Goal: Use online tool/utility: Utilize a website feature to perform a specific function

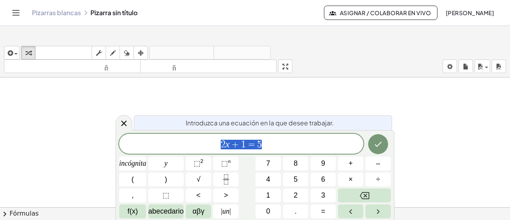
click at [21, 18] on icon "Cambiar navegación" at bounding box center [16, 13] width 10 height 10
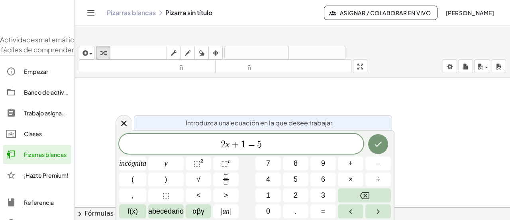
click at [96, 18] on icon "Cambiar navegación" at bounding box center [91, 13] width 10 height 10
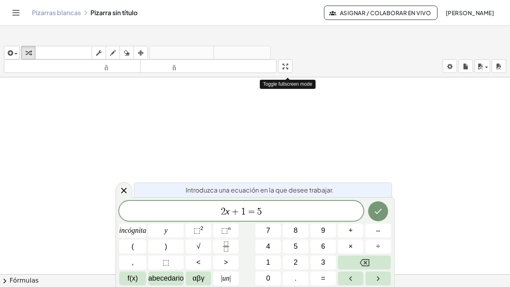
drag, startPoint x: 289, startPoint y: 68, endPoint x: 289, endPoint y: 116, distance: 48.2
click at [289, 116] on div "insertar Seleccione uno: Expresión matemática Función Texto Vídeo de YouTube Gr…" at bounding box center [255, 164] width 510 height 245
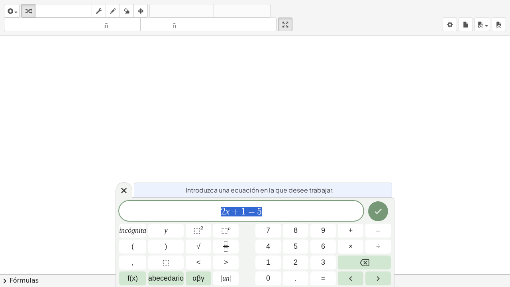
drag, startPoint x: 274, startPoint y: 207, endPoint x: 221, endPoint y: 211, distance: 53.1
click at [221, 211] on span "2 x + 1 = 5" at bounding box center [241, 211] width 244 height 11
click at [362, 219] on icon "Retroceso" at bounding box center [365, 262] width 10 height 7
click at [132, 219] on font "(" at bounding box center [133, 246] width 2 height 8
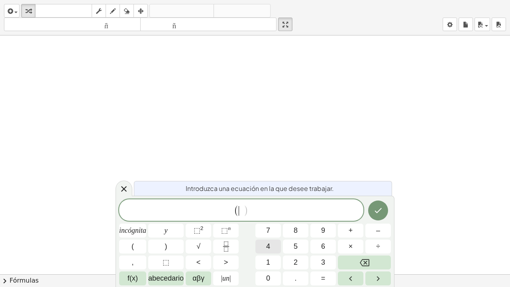
click at [267, 219] on font "4" at bounding box center [268, 246] width 4 height 8
click at [351, 219] on font "×" at bounding box center [351, 246] width 4 height 8
click at [323, 219] on font "6" at bounding box center [323, 246] width 4 height 8
click at [350, 219] on font "+" at bounding box center [351, 230] width 4 height 8
click at [323, 219] on font "3" at bounding box center [323, 262] width 4 height 8
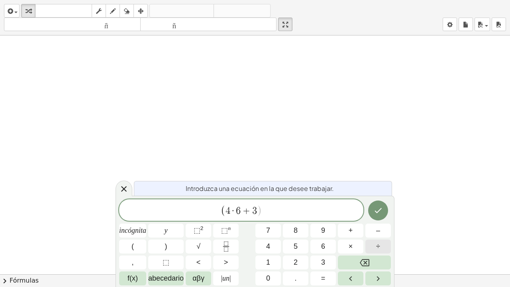
click at [376, 219] on button "÷" at bounding box center [379, 247] width 26 height 14
click at [293, 219] on button "2" at bounding box center [296, 263] width 26 height 14
click at [165, 219] on font ")" at bounding box center [166, 246] width 2 height 8
click at [381, 219] on button "÷" at bounding box center [379, 247] width 26 height 14
click at [296, 219] on font "8" at bounding box center [296, 230] width 4 height 8
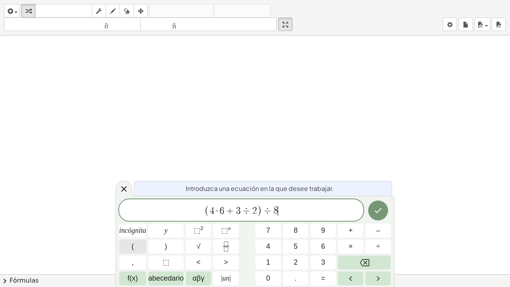
click at [134, 219] on button "(" at bounding box center [132, 247] width 27 height 14
click at [296, 219] on font "2" at bounding box center [296, 262] width 4 height 8
click at [351, 219] on font "+" at bounding box center [351, 230] width 4 height 8
click at [379, 219] on font "÷" at bounding box center [378, 246] width 4 height 8
click at [269, 219] on font "1" at bounding box center [268, 262] width 4 height 8
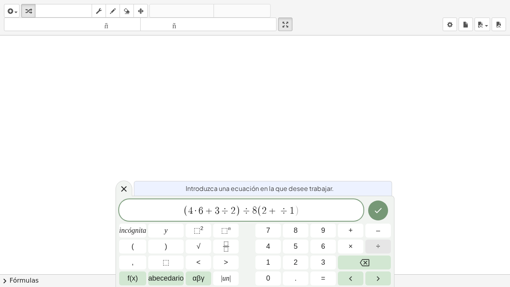
click at [376, 219] on button "÷" at bounding box center [379, 247] width 26 height 14
click at [270, 219] on font "4" at bounding box center [268, 246] width 4 height 8
click at [165, 219] on font ")" at bounding box center [166, 246] width 2 height 8
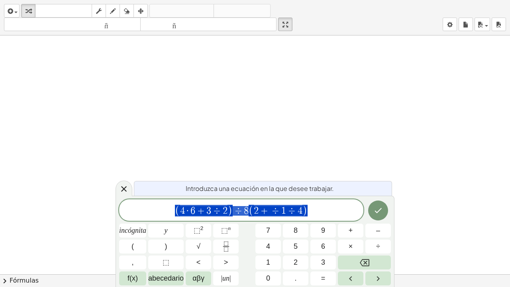
drag, startPoint x: 309, startPoint y: 210, endPoint x: 199, endPoint y: 209, distance: 110.5
click at [199, 209] on span "( 4 · 6 + 3 ÷ 2 ) ÷ 8 ( 2 + ÷ 1 ÷ 4 )" at bounding box center [241, 210] width 244 height 13
click at [379, 219] on font "÷" at bounding box center [378, 246] width 4 height 8
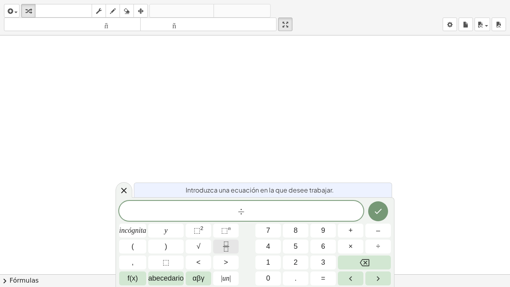
click at [227, 219] on icon "Fracción" at bounding box center [226, 247] width 10 height 10
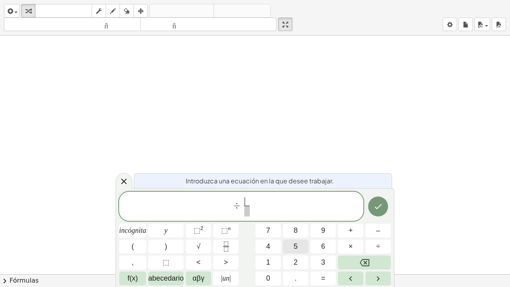
click at [297, 219] on font "5" at bounding box center [296, 246] width 4 height 8
click at [378, 219] on icon "Flecha derecha" at bounding box center [379, 279] width 10 height 10
click at [297, 219] on font "2" at bounding box center [296, 262] width 4 height 8
click at [376, 206] on icon "Hecho" at bounding box center [379, 207] width 10 height 10
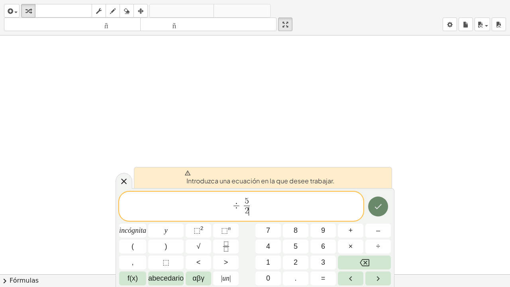
click at [376, 205] on icon "Hecho" at bounding box center [379, 207] width 10 height 10
click at [378, 204] on icon "Hecho" at bounding box center [379, 207] width 10 height 10
click at [378, 219] on icon "Flecha derecha" at bounding box center [379, 279] width 10 height 10
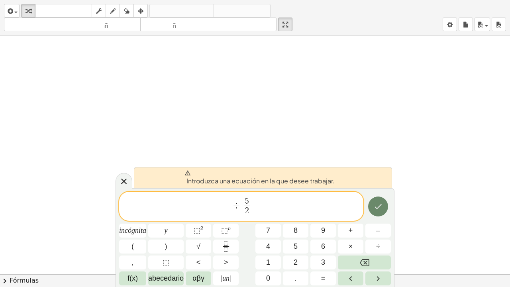
click at [377, 204] on icon "Hecho" at bounding box center [379, 207] width 10 height 10
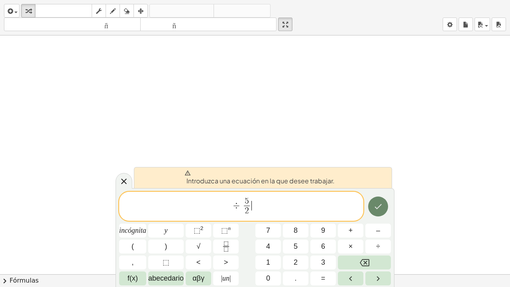
click at [377, 204] on icon "Hecho" at bounding box center [379, 207] width 10 height 10
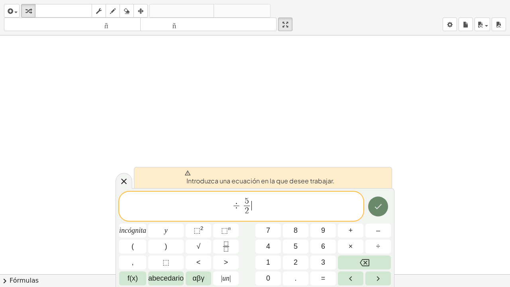
click at [377, 204] on icon "Hecho" at bounding box center [379, 207] width 10 height 10
click at [377, 203] on icon "Hecho" at bounding box center [379, 207] width 10 height 10
click at [376, 203] on icon "Hecho" at bounding box center [379, 207] width 10 height 10
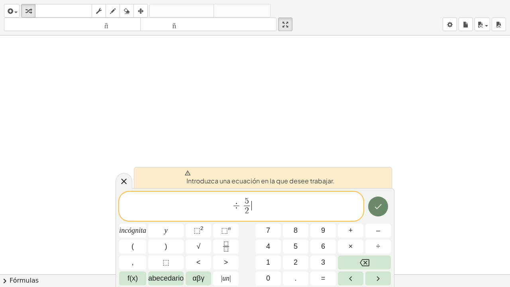
click at [376, 203] on icon "Hecho" at bounding box center [379, 207] width 10 height 10
click at [376, 204] on icon "Hecho" at bounding box center [379, 207] width 10 height 10
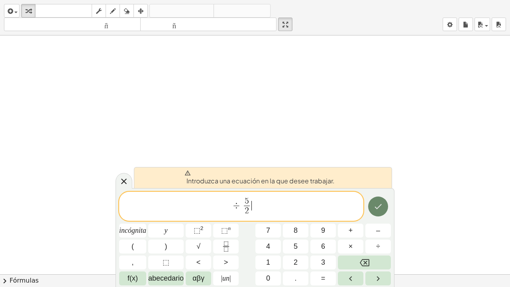
click at [376, 204] on icon "Hecho" at bounding box center [379, 207] width 10 height 10
click at [366, 219] on icon "Retroceso" at bounding box center [365, 262] width 10 height 7
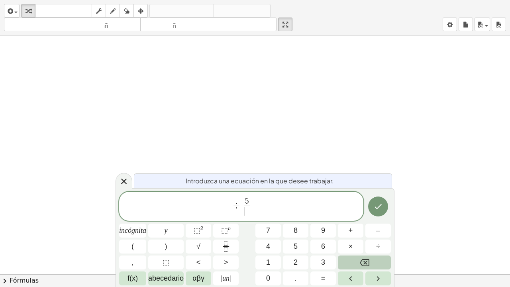
click at [366, 219] on icon "Retroceso" at bounding box center [365, 262] width 10 height 7
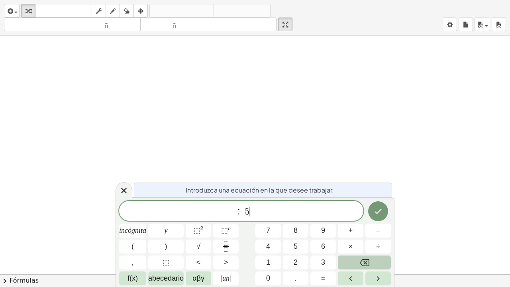
click at [366, 219] on icon "Retroceso" at bounding box center [365, 262] width 10 height 7
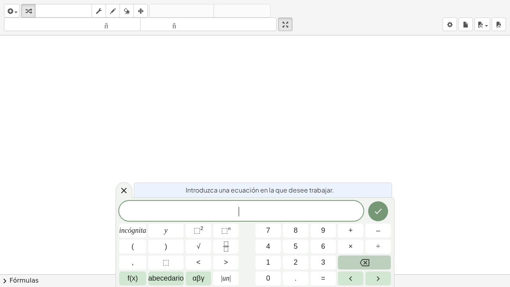
click at [366, 219] on icon "Retroceso" at bounding box center [365, 262] width 10 height 7
click at [266, 219] on font "4" at bounding box center [268, 246] width 4 height 8
click at [351, 219] on font "×" at bounding box center [351, 246] width 4 height 8
click at [296, 219] on font "5" at bounding box center [296, 246] width 4 height 8
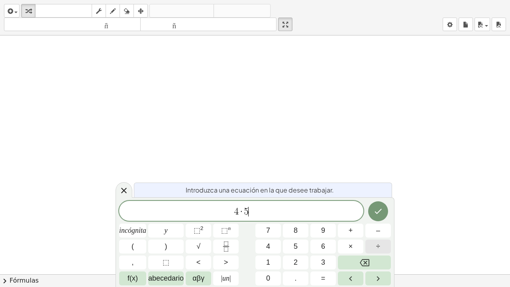
click at [381, 219] on button "÷" at bounding box center [379, 247] width 26 height 14
click at [298, 219] on button "5" at bounding box center [296, 247] width 26 height 14
click at [376, 219] on font "÷" at bounding box center [378, 246] width 4 height 8
click at [297, 219] on font "2" at bounding box center [296, 262] width 4 height 8
click at [376, 208] on icon "Hecho" at bounding box center [379, 212] width 10 height 10
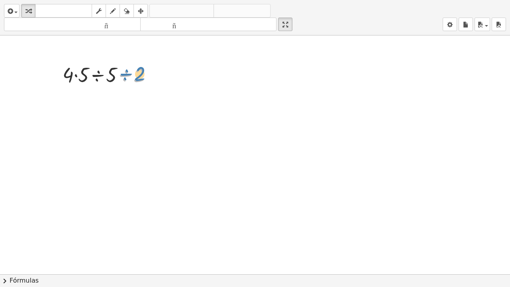
click at [148, 76] on div at bounding box center [111, 74] width 104 height 27
click at [112, 14] on icon "button" at bounding box center [113, 11] width 6 height 10
drag, startPoint x: 107, startPoint y: 64, endPoint x: 112, endPoint y: 89, distance: 25.3
click at [112, 89] on div at bounding box center [255, 274] width 510 height 478
drag, startPoint x: 113, startPoint y: 59, endPoint x: 123, endPoint y: 92, distance: 34.2
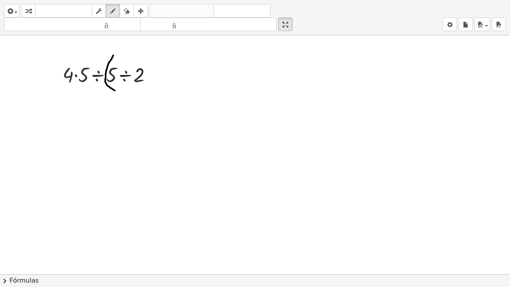
click at [116, 94] on div at bounding box center [255, 274] width 510 height 478
drag, startPoint x: 141, startPoint y: 60, endPoint x: 141, endPoint y: 92, distance: 31.9
click at [141, 92] on div at bounding box center [255, 274] width 510 height 478
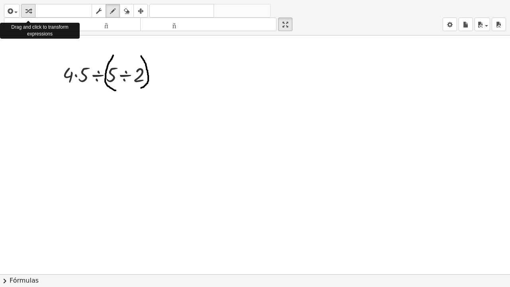
click at [26, 11] on icon "button" at bounding box center [29, 11] width 6 height 10
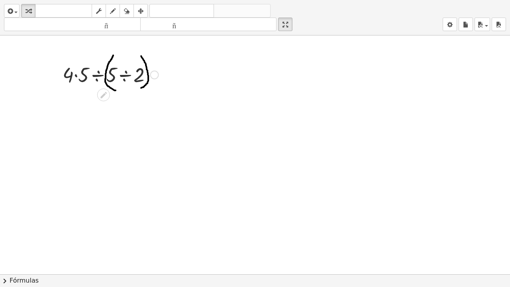
click at [76, 80] on div at bounding box center [111, 74] width 104 height 27
click at [76, 80] on div at bounding box center [110, 74] width 98 height 27
click at [95, 105] on div at bounding box center [111, 101] width 104 height 27
click at [106, 106] on div at bounding box center [111, 101] width 104 height 27
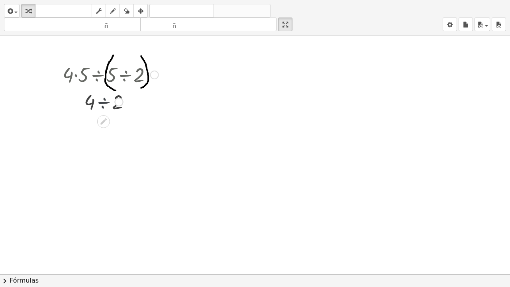
click at [106, 106] on div at bounding box center [111, 101] width 104 height 26
drag, startPoint x: 117, startPoint y: 106, endPoint x: 119, endPoint y: 161, distance: 55.8
click at [104, 156] on div "2" at bounding box center [104, 156] width 0 height 0
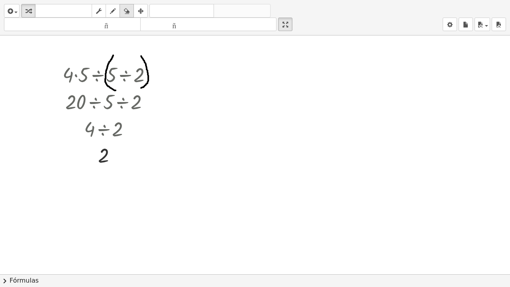
click at [127, 12] on icon "button" at bounding box center [127, 11] width 6 height 10
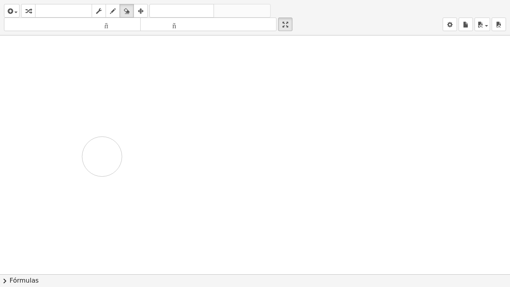
drag, startPoint x: 141, startPoint y: 55, endPoint x: 102, endPoint y: 159, distance: 111.2
click at [102, 160] on div at bounding box center [255, 274] width 510 height 478
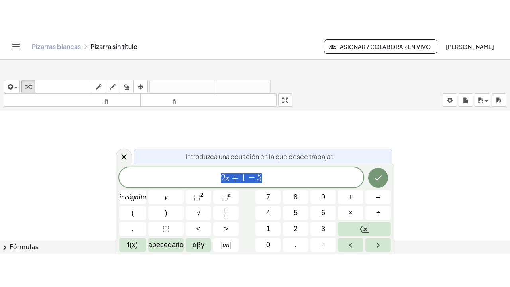
scroll to position [40, 0]
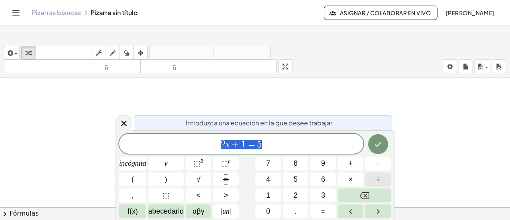
click at [380, 179] on button "÷" at bounding box center [379, 179] width 26 height 14
click at [283, 146] on span "÷ ​" at bounding box center [241, 144] width 244 height 11
drag, startPoint x: 283, startPoint y: 144, endPoint x: 220, endPoint y: 147, distance: 62.7
click at [220, 147] on span "÷" at bounding box center [241, 144] width 244 height 11
click at [349, 209] on icon "Flecha izquierda" at bounding box center [351, 212] width 10 height 10
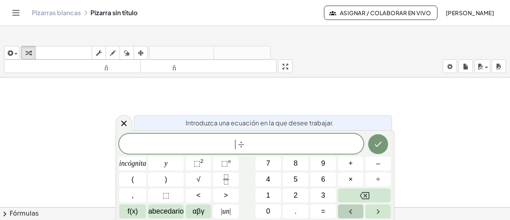
click at [349, 209] on icon "Flecha izquierda" at bounding box center [351, 212] width 10 height 10
click at [350, 209] on icon "Flecha izquierda" at bounding box center [351, 212] width 10 height 10
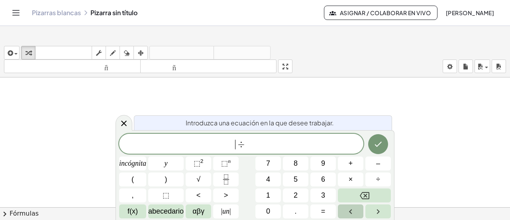
click at [349, 209] on icon "Flecha izquierda" at bounding box center [351, 212] width 10 height 10
click at [257, 140] on span "​ ÷" at bounding box center [241, 144] width 244 height 11
click at [364, 193] on icon "Retroceso" at bounding box center [365, 196] width 10 height 10
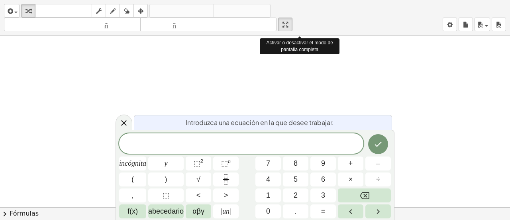
click at [287, 116] on div "insertar Seleccione uno: Expresión matemática Función Texto Vídeo de YouTube Gr…" at bounding box center [255, 110] width 510 height 220
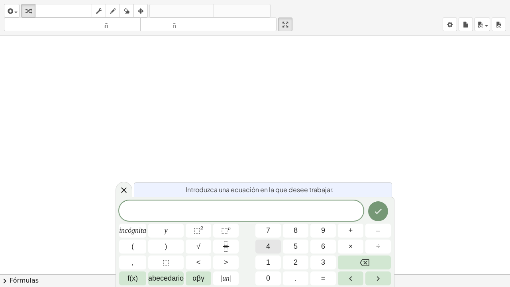
click at [269, 219] on font "4" at bounding box center [268, 246] width 4 height 8
click at [352, 219] on font "+" at bounding box center [351, 230] width 4 height 8
click at [323, 219] on font "3" at bounding box center [323, 262] width 4 height 8
drag, startPoint x: 257, startPoint y: 211, endPoint x: 231, endPoint y: 211, distance: 25.5
click at [231, 211] on span "4 + 3" at bounding box center [241, 211] width 244 height 11
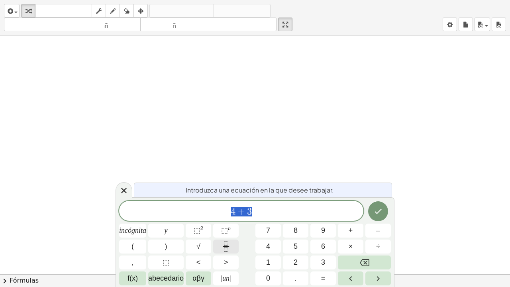
click at [225, 219] on icon "Fracción" at bounding box center [226, 247] width 10 height 10
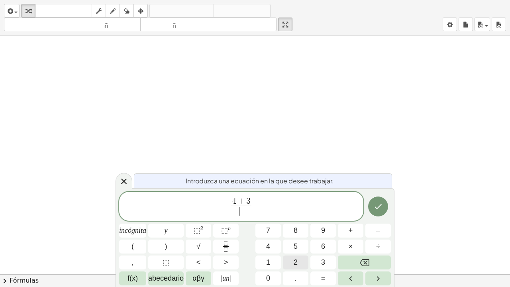
click at [296, 219] on font "2" at bounding box center [296, 262] width 4 height 8
click at [129, 219] on button "(" at bounding box center [132, 247] width 27 height 14
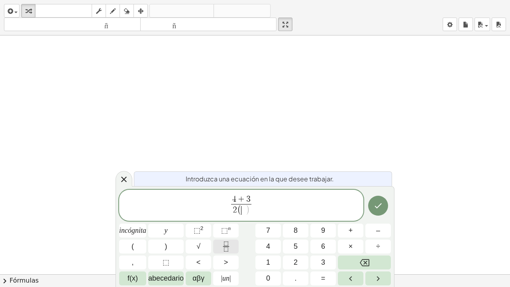
click at [228, 219] on rect "Fracción" at bounding box center [226, 246] width 6 height 0
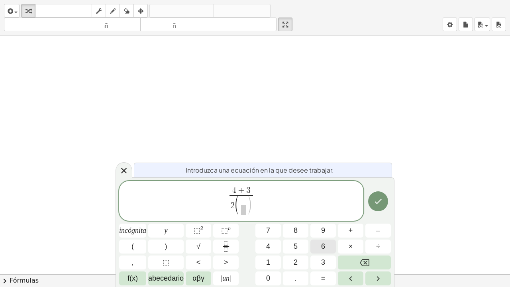
click at [321, 219] on button "6" at bounding box center [324, 247] width 26 height 14
click at [245, 210] on span "​" at bounding box center [244, 210] width 6 height 10
click at [297, 219] on font "8" at bounding box center [296, 230] width 4 height 8
click at [379, 219] on icon "Flecha derecha" at bounding box center [379, 279] width 10 height 10
click at [351, 219] on font "+" at bounding box center [351, 230] width 4 height 8
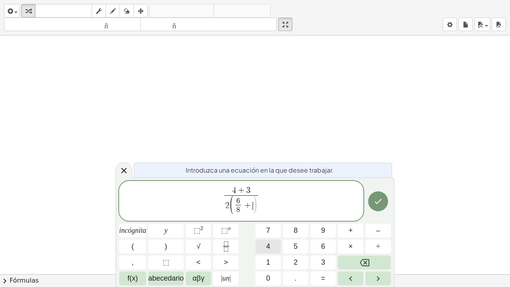
click at [265, 219] on button "4" at bounding box center [269, 247] width 26 height 14
click at [167, 219] on button ")" at bounding box center [165, 247] width 35 height 14
click at [378, 219] on font "÷" at bounding box center [378, 246] width 4 height 8
click at [132, 219] on font "(" at bounding box center [133, 246] width 2 height 8
click at [297, 219] on font "5" at bounding box center [296, 246] width 4 height 8
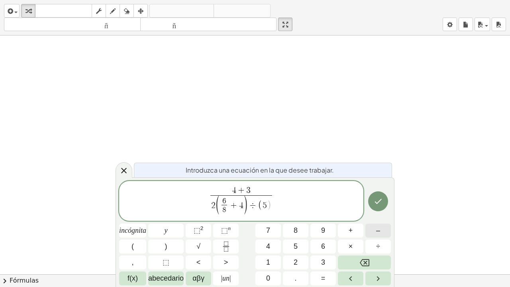
click at [380, 219] on font "–" at bounding box center [378, 230] width 4 height 8
click at [229, 219] on icon "Fracción" at bounding box center [226, 247] width 10 height 10
click at [297, 219] on font "5" at bounding box center [296, 246] width 4 height 8
click at [271, 211] on span at bounding box center [273, 210] width 6 height 10
click at [295, 219] on font "8" at bounding box center [296, 230] width 4 height 8
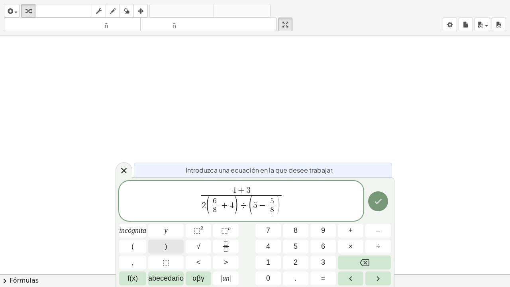
click at [167, 219] on font ")" at bounding box center [166, 246] width 2 height 8
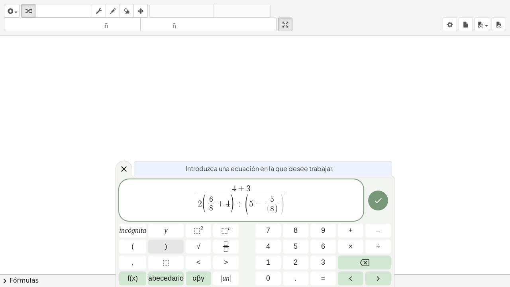
click at [167, 219] on font ")" at bounding box center [166, 246] width 2 height 8
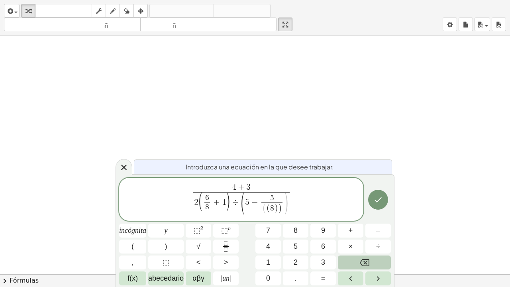
click at [366, 219] on icon "Retroceso" at bounding box center [365, 262] width 10 height 7
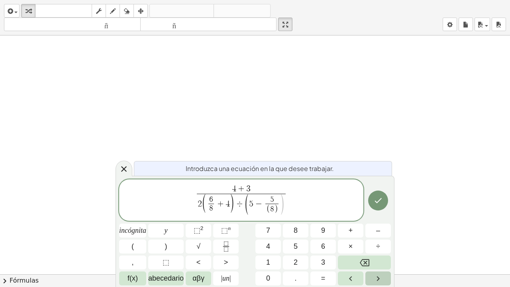
click at [378, 219] on icon "Flecha derecha" at bounding box center [379, 279] width 10 height 10
click at [167, 219] on button ")" at bounding box center [165, 247] width 35 height 14
click at [379, 201] on icon "Hecho" at bounding box center [378, 200] width 7 height 5
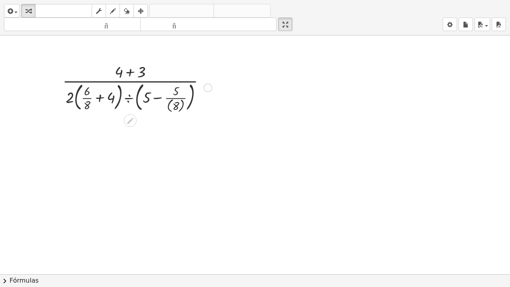
click at [158, 102] on div at bounding box center [137, 87] width 157 height 53
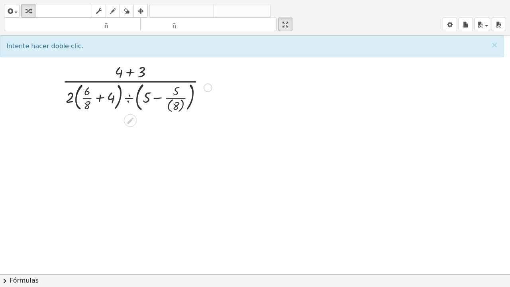
click at [157, 101] on div at bounding box center [137, 87] width 157 height 53
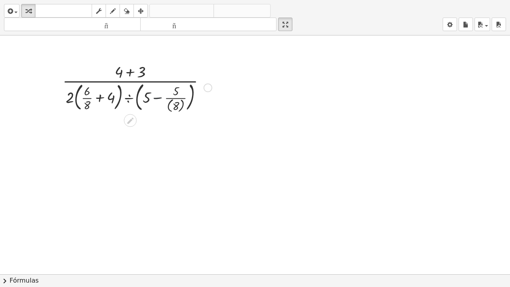
click at [157, 101] on div at bounding box center [137, 87] width 157 height 53
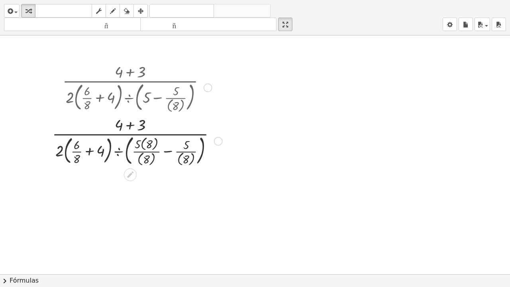
click at [150, 148] on div at bounding box center [137, 141] width 178 height 54
click at [150, 148] on div at bounding box center [137, 140] width 172 height 53
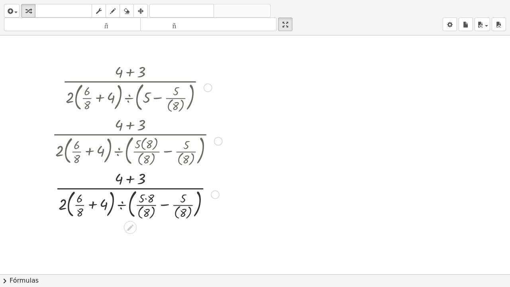
scroll to position [80, 0]
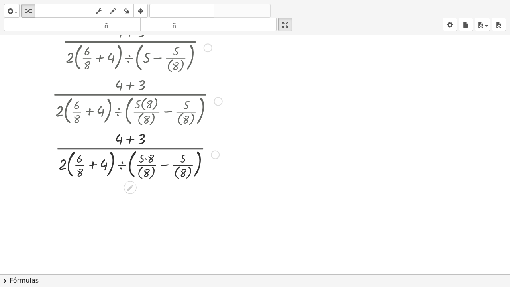
click at [146, 162] on div at bounding box center [137, 154] width 178 height 53
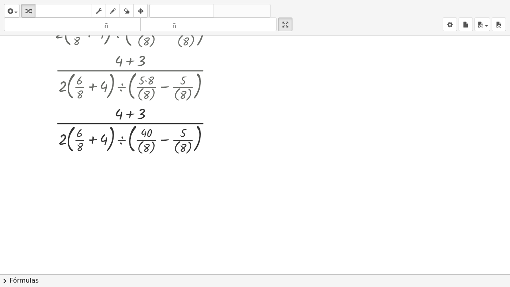
scroll to position [159, 0]
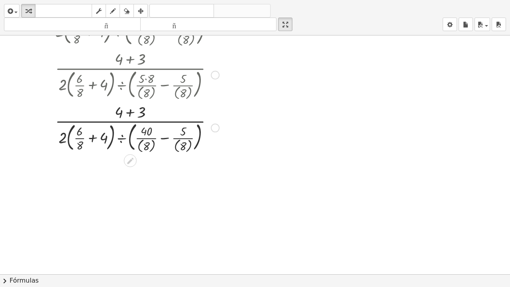
click at [165, 141] on div at bounding box center [137, 127] width 178 height 53
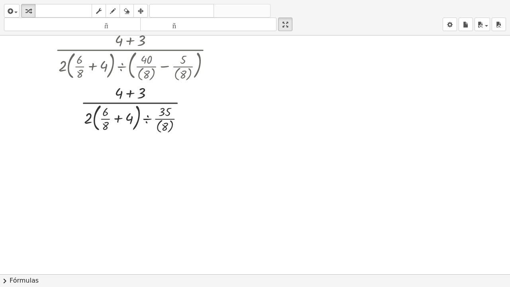
scroll to position [233, 0]
click at [105, 120] on div at bounding box center [137, 106] width 178 height 53
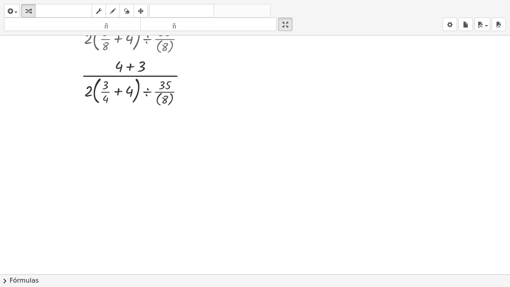
scroll to position [313, 0]
click at [128, 93] on div at bounding box center [137, 79] width 178 height 53
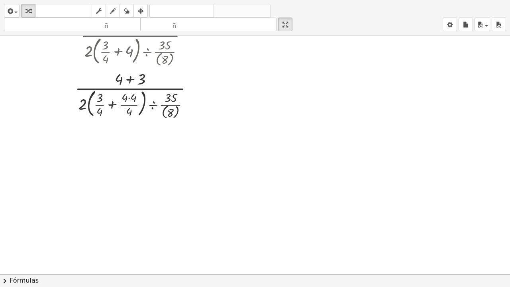
scroll to position [352, 0]
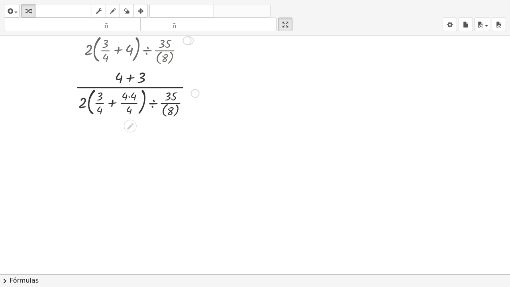
click at [129, 100] on div at bounding box center [137, 92] width 178 height 53
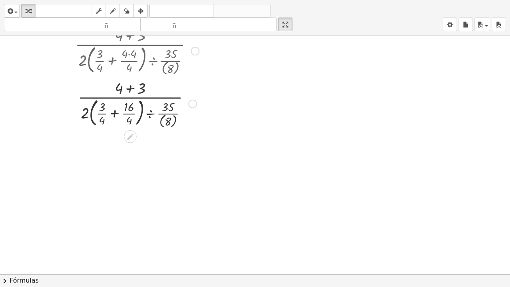
scroll to position [432, 0]
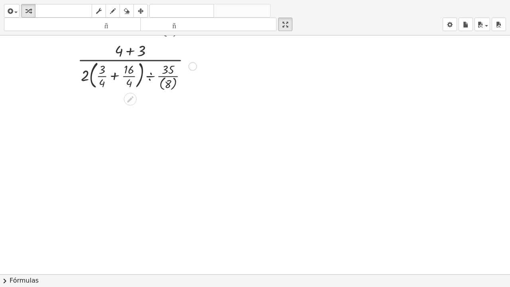
click at [114, 79] on div at bounding box center [137, 65] width 178 height 53
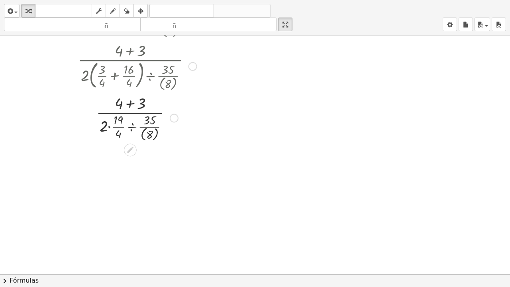
scroll to position [466, 0]
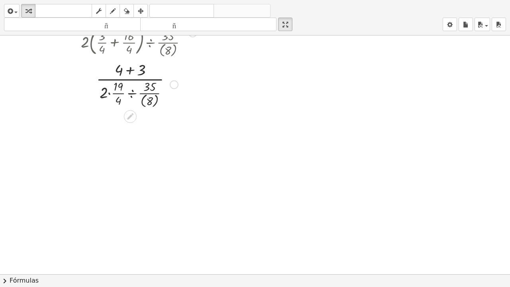
click at [109, 97] on div at bounding box center [137, 84] width 178 height 51
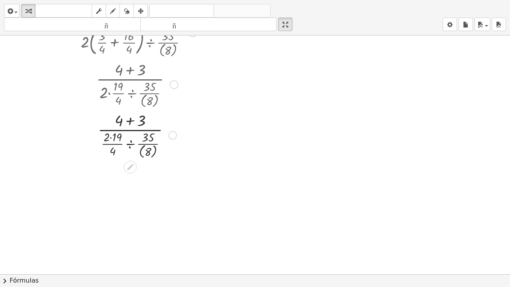
scroll to position [506, 0]
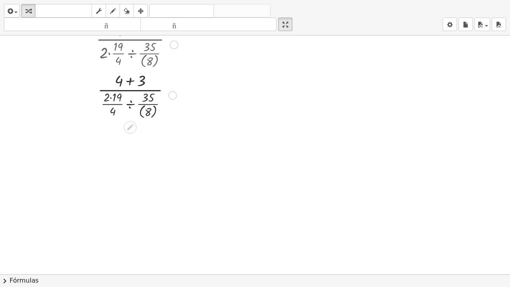
click at [111, 100] on div at bounding box center [137, 94] width 178 height 51
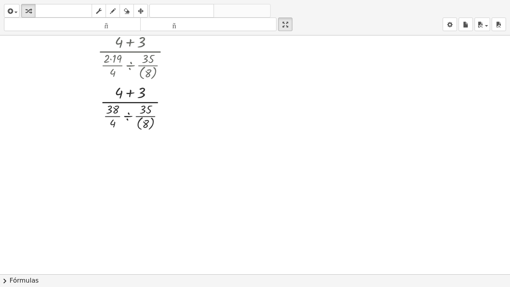
scroll to position [545, 0]
click at [113, 118] on div at bounding box center [137, 105] width 178 height 51
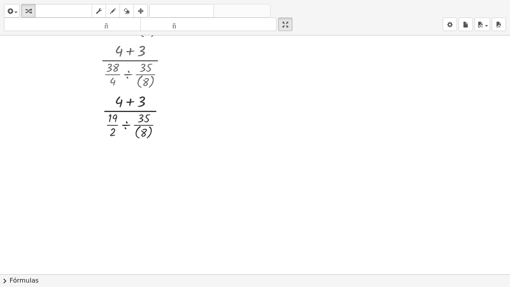
scroll to position [585, 0]
click at [113, 123] on div at bounding box center [137, 116] width 178 height 51
click at [145, 121] on div at bounding box center [137, 116] width 178 height 51
click at [145, 124] on div at bounding box center [137, 116] width 178 height 51
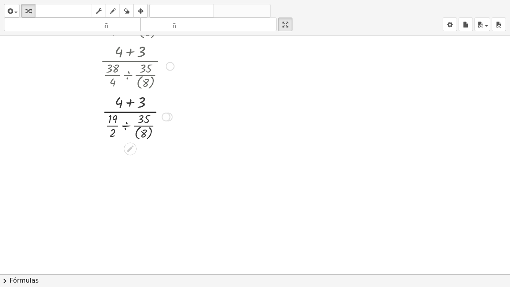
click at [114, 123] on div at bounding box center [137, 116] width 178 height 51
click at [114, 137] on div at bounding box center [137, 116] width 178 height 51
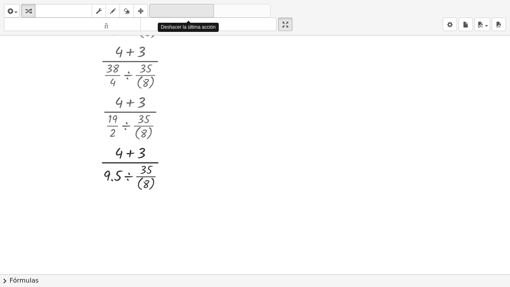
click at [181, 12] on font "deshacer" at bounding box center [182, 11] width 61 height 8
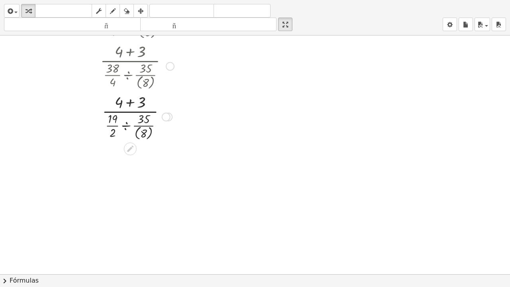
click at [126, 130] on div at bounding box center [137, 116] width 173 height 51
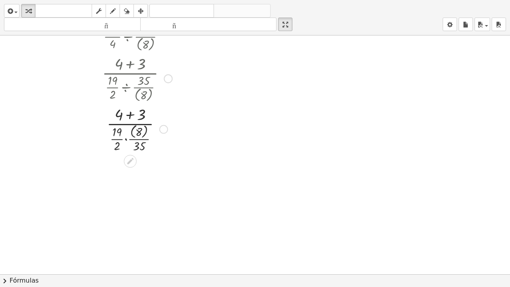
scroll to position [625, 0]
click at [138, 134] on div at bounding box center [137, 127] width 178 height 51
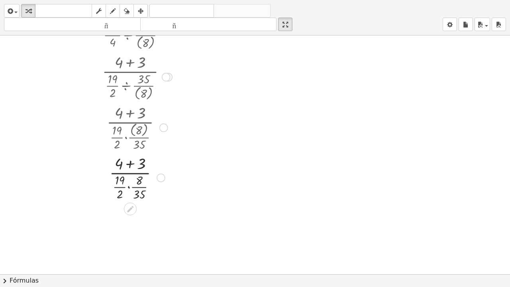
scroll to position [665, 0]
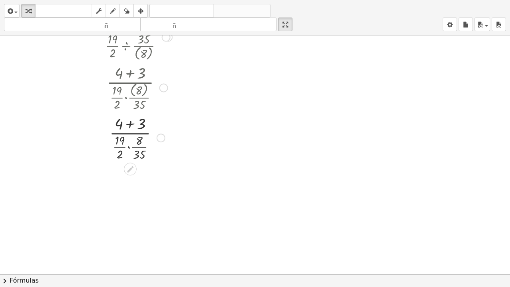
click at [139, 143] on div at bounding box center [137, 136] width 178 height 49
click at [138, 146] on div at bounding box center [137, 136] width 178 height 49
click at [120, 157] on div at bounding box center [137, 136] width 178 height 49
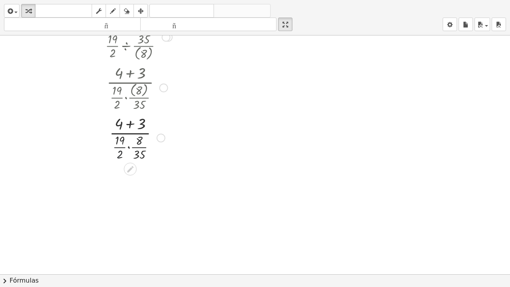
click at [120, 156] on div at bounding box center [137, 136] width 178 height 49
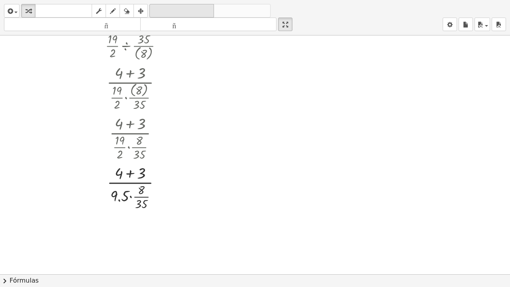
click at [169, 13] on font "deshacer" at bounding box center [182, 11] width 61 height 8
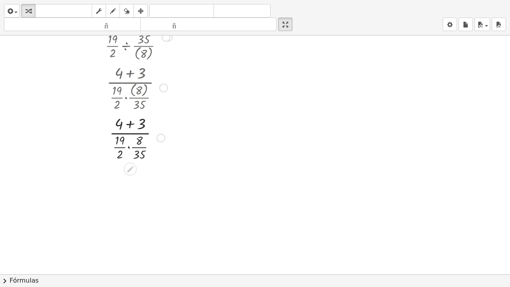
click at [137, 157] on div at bounding box center [137, 136] width 173 height 49
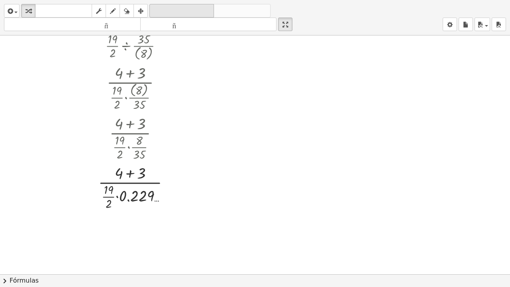
click at [171, 11] on font "deshacer" at bounding box center [182, 11] width 61 height 8
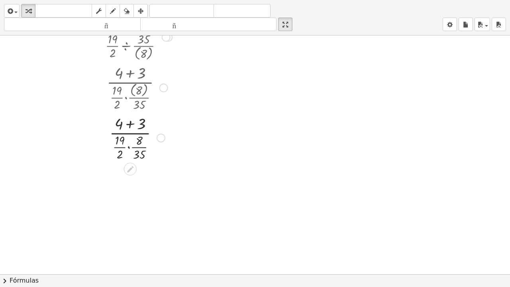
click at [139, 143] on div at bounding box center [136, 136] width 155 height 49
click at [140, 150] on div at bounding box center [136, 136] width 155 height 49
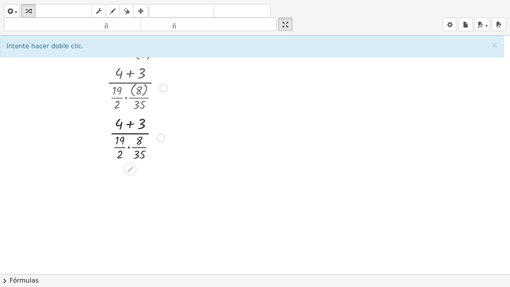
click at [129, 152] on div at bounding box center [136, 136] width 155 height 49
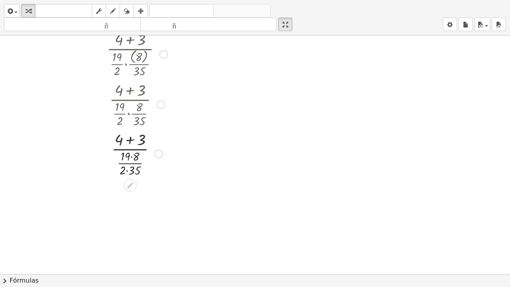
scroll to position [738, 0]
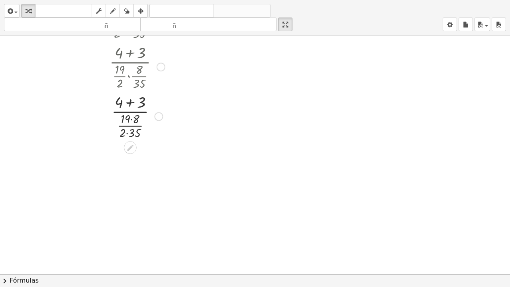
drag, startPoint x: 161, startPoint y: 68, endPoint x: 161, endPoint y: 74, distance: 5.6
click at [161, 71] on div at bounding box center [161, 67] width 9 height 9
drag, startPoint x: 159, startPoint y: 118, endPoint x: 159, endPoint y: 124, distance: 5.6
click at [159, 122] on div at bounding box center [158, 117] width 9 height 9
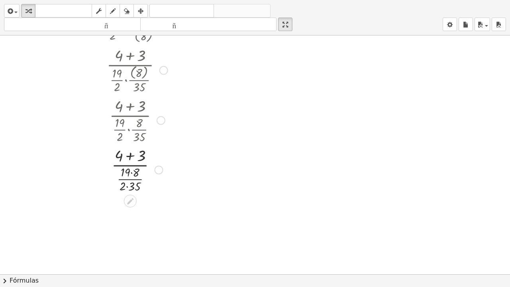
drag, startPoint x: 159, startPoint y: 120, endPoint x: 156, endPoint y: 179, distance: 59.1
click at [130, 170] on div "· ( + 4 + 3 ) · · 19 · 2 · 8 · 35" at bounding box center [130, 170] width 0 height 0
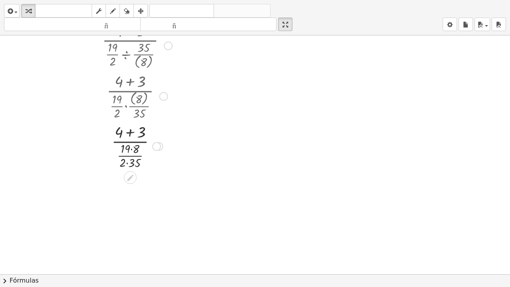
scroll to position [778, 0]
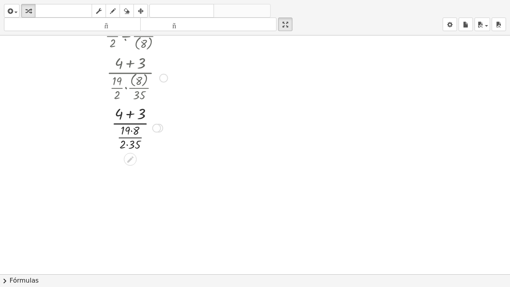
click at [132, 135] on div at bounding box center [137, 126] width 178 height 49
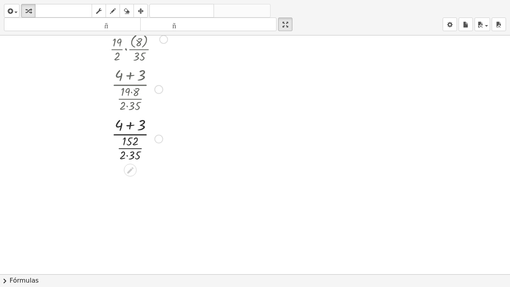
scroll to position [818, 0]
click at [128, 158] on div at bounding box center [137, 136] width 178 height 49
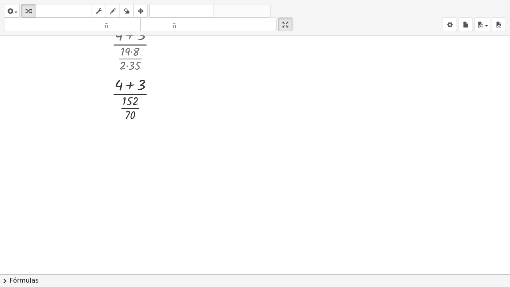
scroll to position [858, 0]
click at [131, 87] on div at bounding box center [137, 97] width 178 height 49
click at [130, 127] on div at bounding box center [137, 106] width 178 height 49
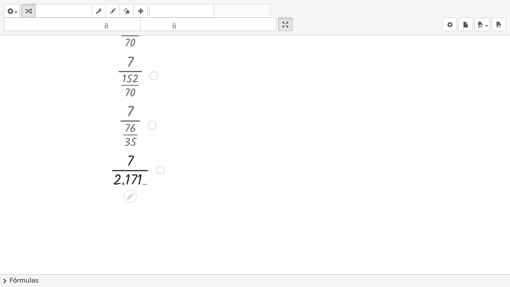
scroll to position [931, 0]
click at [177, 12] on font "deshacer" at bounding box center [182, 11] width 61 height 8
drag, startPoint x: 151, startPoint y: 127, endPoint x: 150, endPoint y: 178, distance: 51.0
click at [130, 173] on div "· 7 · · 76 · 35" at bounding box center [130, 173] width 0 height 0
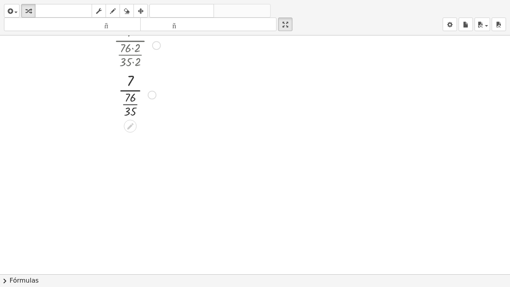
scroll to position [1011, 0]
click at [131, 111] on div at bounding box center [137, 92] width 178 height 49
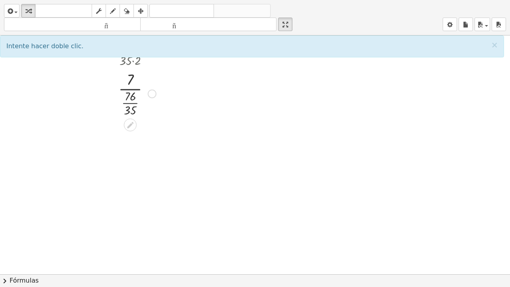
click at [131, 111] on div at bounding box center [137, 92] width 178 height 49
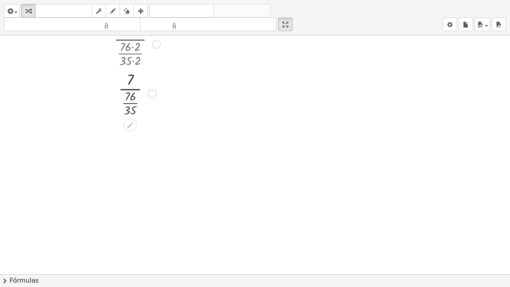
click at [131, 111] on div at bounding box center [137, 92] width 178 height 49
click at [175, 13] on font "deshacer" at bounding box center [182, 11] width 61 height 8
click at [132, 82] on div at bounding box center [137, 92] width 161 height 49
click at [130, 85] on div at bounding box center [137, 92] width 161 height 49
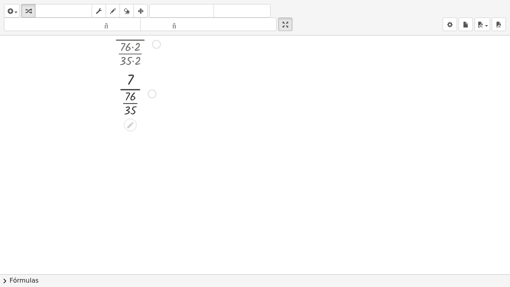
click at [130, 85] on div at bounding box center [137, 92] width 161 height 49
click at [131, 93] on div at bounding box center [137, 92] width 161 height 49
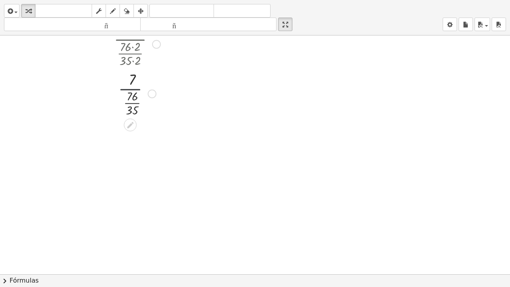
click at [131, 93] on div at bounding box center [137, 92] width 161 height 49
click at [131, 85] on div at bounding box center [137, 92] width 161 height 49
click at [130, 97] on div at bounding box center [137, 92] width 161 height 49
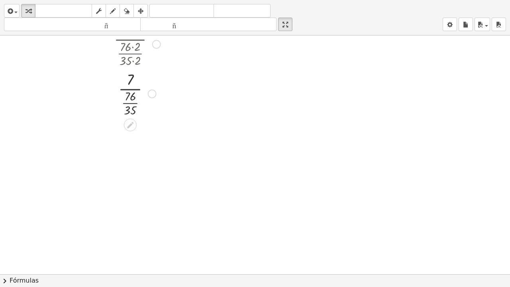
click at [130, 114] on div at bounding box center [137, 92] width 161 height 49
drag, startPoint x: 161, startPoint y: 142, endPoint x: 154, endPoint y: 125, distance: 18.4
click at [161, 147] on div at bounding box center [160, 143] width 9 height 9
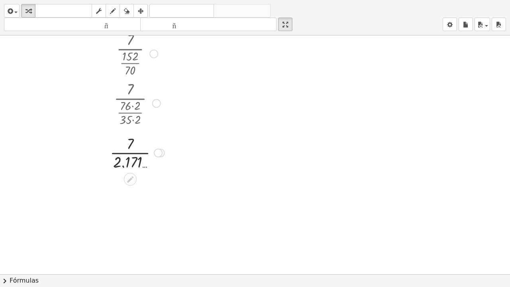
drag, startPoint x: 157, startPoint y: 100, endPoint x: 157, endPoint y: 110, distance: 9.6
click at [157, 108] on div at bounding box center [156, 103] width 9 height 9
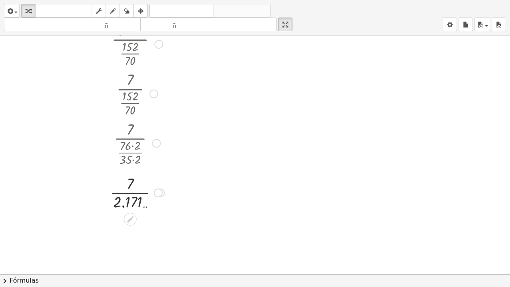
drag, startPoint x: 155, startPoint y: 98, endPoint x: 152, endPoint y: 157, distance: 59.5
click at [130, 144] on div "· 7 · · 76 · 2 · 35 · 2" at bounding box center [130, 144] width 0 height 0
drag, startPoint x: 160, startPoint y: 203, endPoint x: 170, endPoint y: 240, distance: 37.5
click at [130, 219] on div "· 7 · 2.171 …" at bounding box center [130, 238] width 0 height 0
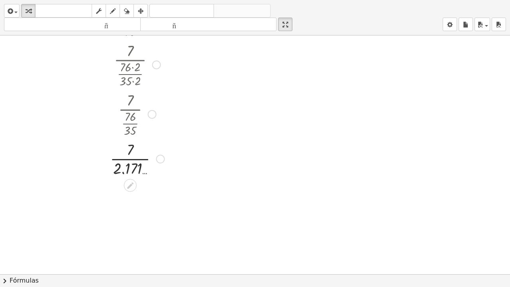
scroll to position [1090, 0]
click at [129, 171] on div at bounding box center [137, 157] width 178 height 40
click at [129, 170] on div at bounding box center [137, 157] width 178 height 26
click at [152, 117] on div at bounding box center [152, 113] width 9 height 9
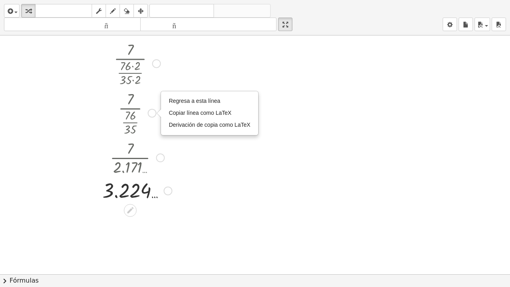
click at [195, 159] on div at bounding box center [137, 157] width 178 height 40
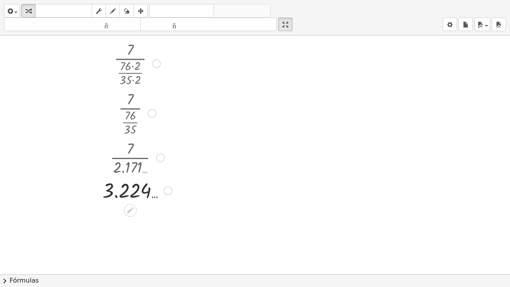
click at [131, 125] on div at bounding box center [137, 112] width 178 height 49
click at [130, 133] on div at bounding box center [137, 112] width 178 height 49
click at [184, 13] on font "deshacer" at bounding box center [182, 11] width 61 height 8
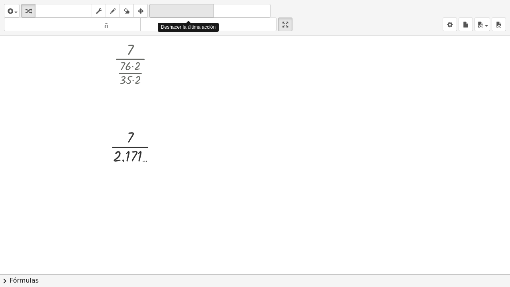
click at [184, 13] on font "deshacer" at bounding box center [182, 11] width 61 height 8
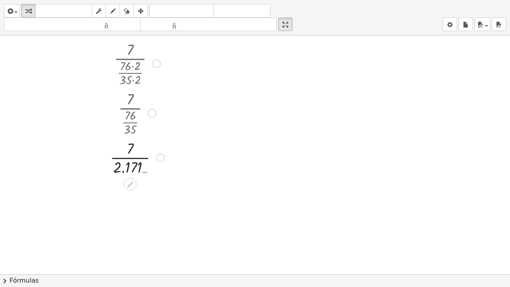
drag, startPoint x: 158, startPoint y: 119, endPoint x: 161, endPoint y: 173, distance: 54.3
click at [130, 158] on div "· 7 · 2.171 …" at bounding box center [130, 158] width 0 height 0
click at [131, 102] on div at bounding box center [137, 112] width 178 height 49
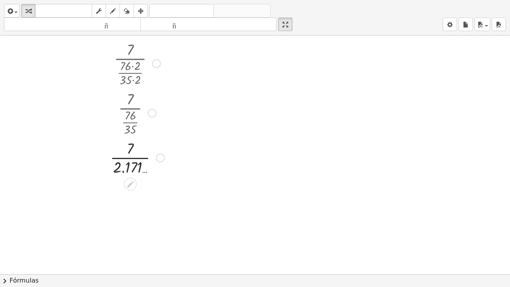
click at [131, 102] on div at bounding box center [137, 112] width 178 height 49
click at [130, 119] on div at bounding box center [137, 112] width 178 height 49
click at [130, 118] on div at bounding box center [137, 112] width 178 height 49
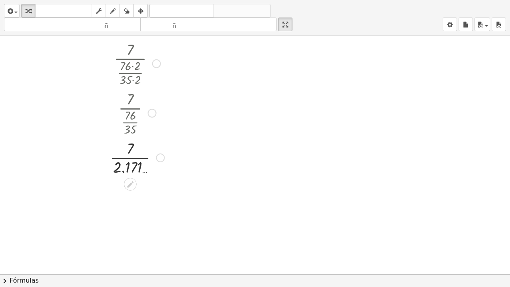
click at [130, 118] on div at bounding box center [137, 112] width 178 height 49
click at [130, 126] on div at bounding box center [137, 112] width 178 height 49
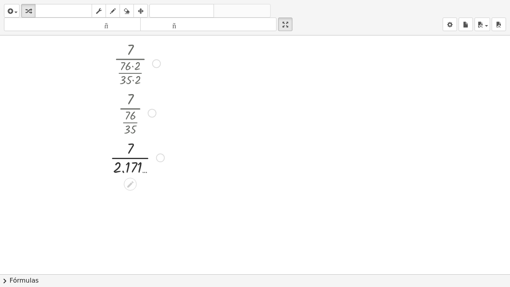
click at [130, 126] on div at bounding box center [137, 112] width 178 height 49
click at [126, 126] on div at bounding box center [137, 112] width 178 height 49
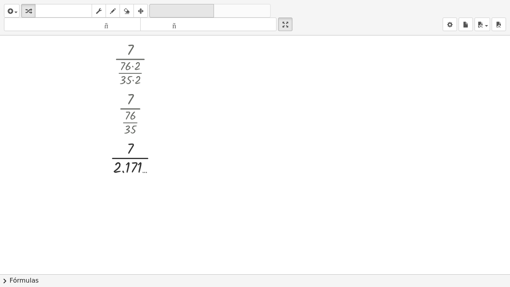
click at [189, 12] on font "deshacer" at bounding box center [182, 11] width 61 height 8
drag, startPoint x: 160, startPoint y: 119, endPoint x: 165, endPoint y: 160, distance: 41.8
click at [130, 158] on div "· 7 · 2.171 …" at bounding box center [130, 158] width 0 height 0
click at [191, 14] on font "deshacer" at bounding box center [182, 11] width 61 height 8
drag, startPoint x: 158, startPoint y: 118, endPoint x: 162, endPoint y: 172, distance: 54.4
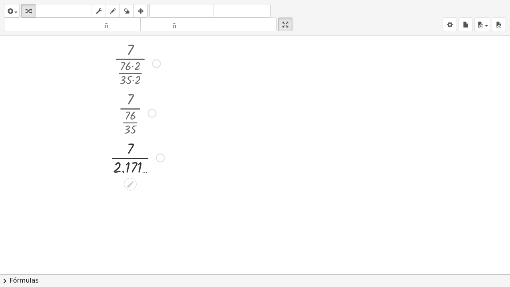
click at [130, 158] on div "· 7 · 2.171 …" at bounding box center [130, 158] width 0 height 0
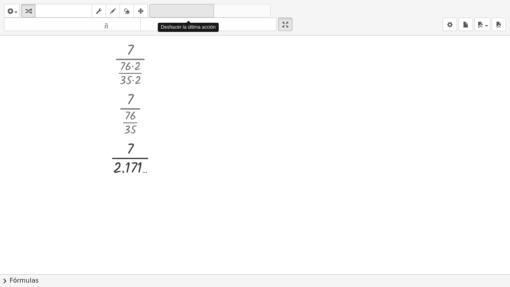
click at [196, 14] on font "deshacer" at bounding box center [182, 11] width 61 height 8
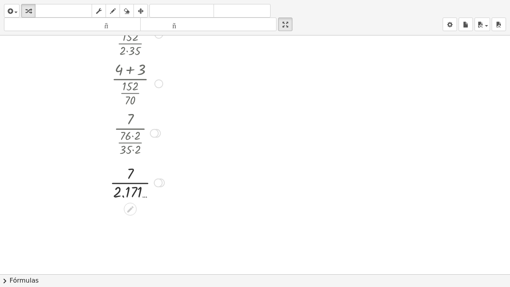
scroll to position [971, 0]
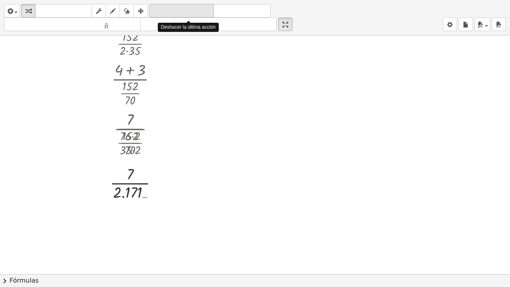
click at [189, 11] on font "deshacer" at bounding box center [182, 11] width 61 height 8
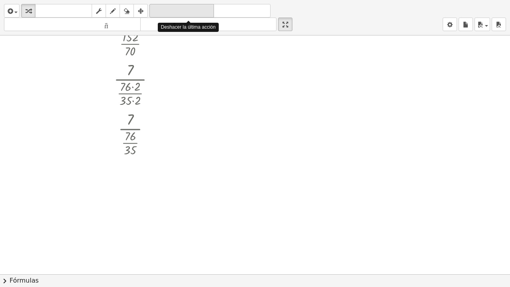
click at [189, 11] on font "deshacer" at bounding box center [182, 11] width 61 height 8
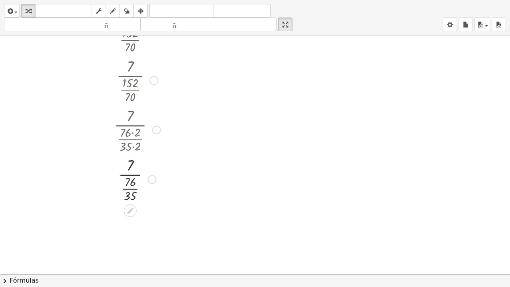
scroll to position [931, 0]
click at [131, 163] on div at bounding box center [137, 178] width 178 height 49
click at [130, 180] on div at bounding box center [137, 178] width 178 height 49
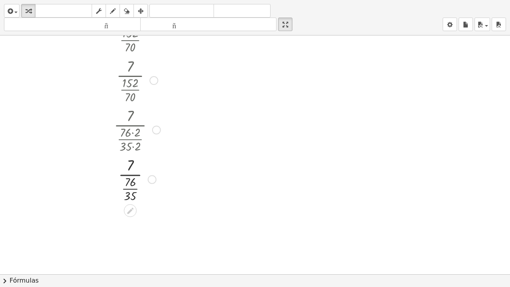
click at [131, 193] on div at bounding box center [137, 178] width 178 height 49
click at [152, 179] on div at bounding box center [152, 179] width 9 height 9
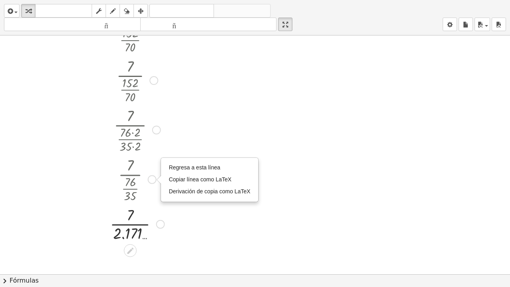
click at [159, 219] on div "Regresa a esta línea Copiar línea como LaTeX Derivación de copia como LaTeX" at bounding box center [160, 224] width 9 height 9
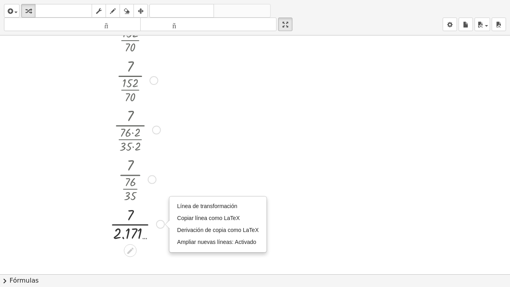
click at [133, 131] on div at bounding box center [137, 128] width 178 height 49
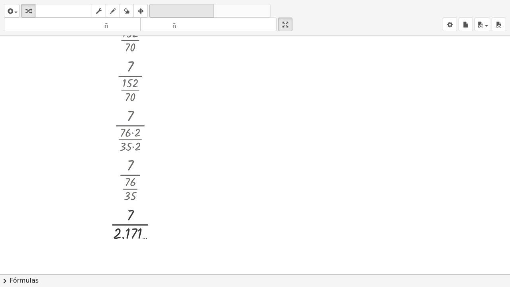
click at [188, 11] on font "deshacer" at bounding box center [182, 11] width 61 height 8
click at [128, 179] on div at bounding box center [137, 178] width 178 height 49
click at [128, 193] on div at bounding box center [137, 178] width 178 height 49
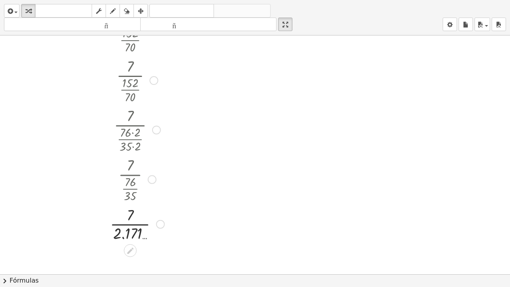
click at [161, 219] on div "Regresa a esta línea Copiar línea como LaTeX Derivación de copia como LaTeX" at bounding box center [160, 224] width 9 height 9
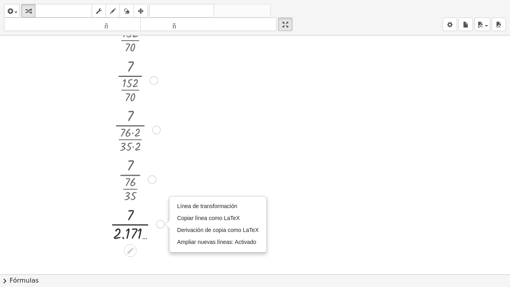
click at [160, 219] on div "Línea de transformación Copiar línea como LaTeX Derivación de copia como LaTeX …" at bounding box center [160, 224] width 9 height 9
click at [153, 175] on div at bounding box center [152, 179] width 9 height 9
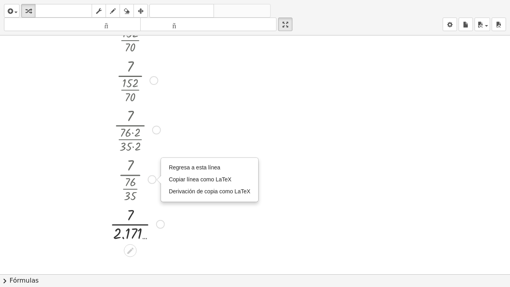
drag, startPoint x: 153, startPoint y: 196, endPoint x: 153, endPoint y: 202, distance: 6.0
click at [153, 197] on div at bounding box center [137, 178] width 178 height 49
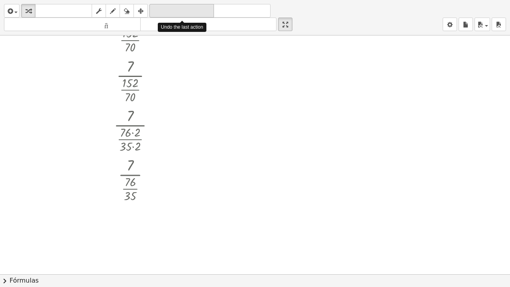
click at [186, 11] on font "deshacer" at bounding box center [182, 11] width 61 height 8
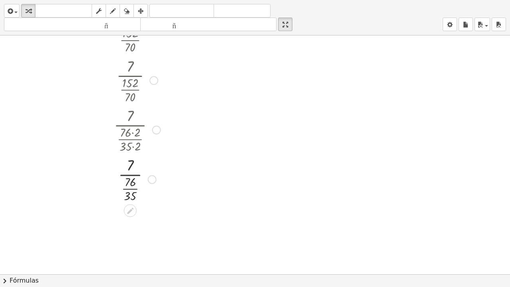
click at [132, 194] on div at bounding box center [137, 178] width 178 height 49
click at [175, 12] on font "deshacer" at bounding box center [182, 11] width 61 height 8
click at [128, 176] on div at bounding box center [137, 178] width 161 height 49
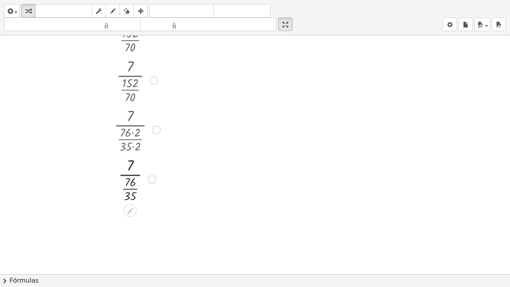
click at [132, 162] on div at bounding box center [137, 178] width 161 height 49
click at [128, 163] on div at bounding box center [137, 178] width 161 height 49
click at [130, 163] on div at bounding box center [137, 178] width 161 height 49
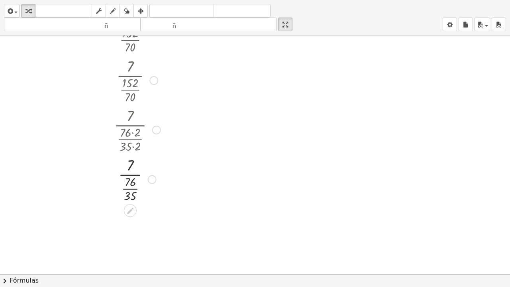
click at [130, 163] on div at bounding box center [137, 178] width 161 height 49
click at [130, 162] on div at bounding box center [137, 178] width 161 height 49
click at [130, 172] on div at bounding box center [137, 178] width 161 height 49
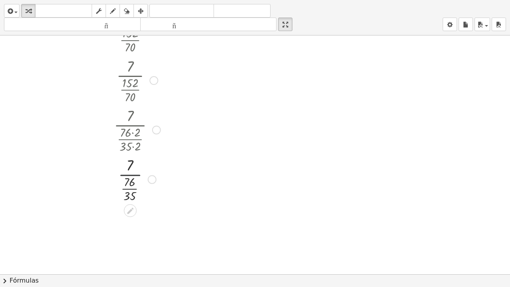
click at [130, 172] on div at bounding box center [137, 178] width 161 height 49
click at [130, 186] on div at bounding box center [137, 178] width 161 height 49
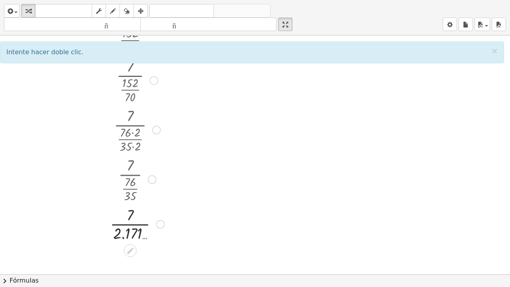
click at [153, 177] on div at bounding box center [152, 179] width 9 height 9
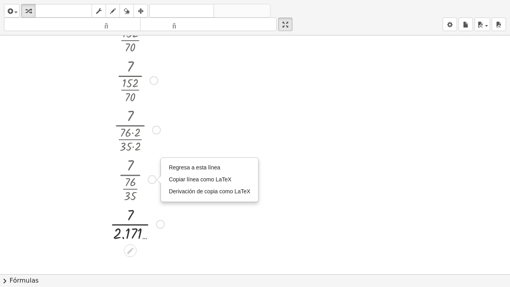
click at [161, 219] on div at bounding box center [160, 224] width 9 height 9
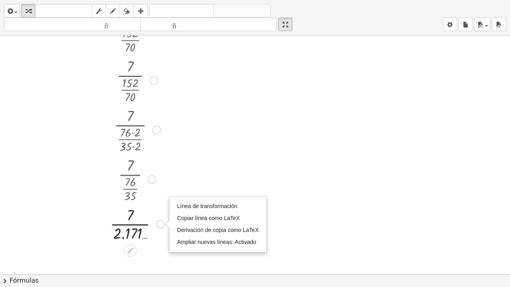
click at [181, 164] on div at bounding box center [137, 178] width 178 height 49
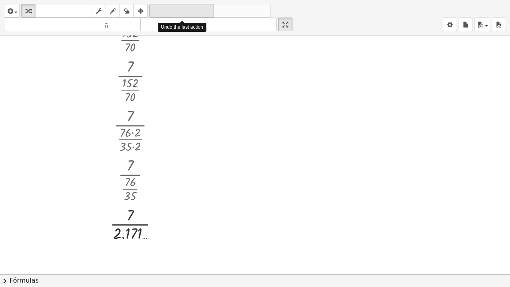
click at [186, 13] on font "deshacer" at bounding box center [182, 11] width 61 height 8
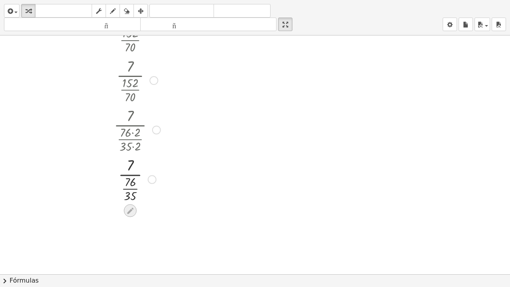
click at [131, 210] on icon at bounding box center [130, 211] width 8 height 8
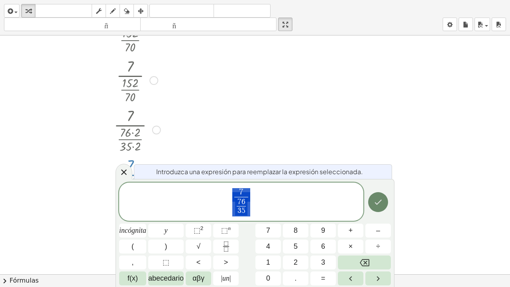
click at [380, 201] on icon "Hecho" at bounding box center [378, 202] width 7 height 5
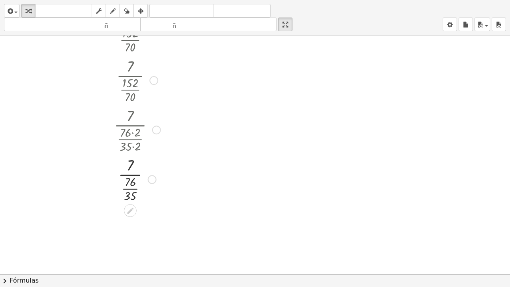
click at [130, 192] on div at bounding box center [137, 178] width 178 height 49
click at [159, 219] on div at bounding box center [160, 224] width 9 height 9
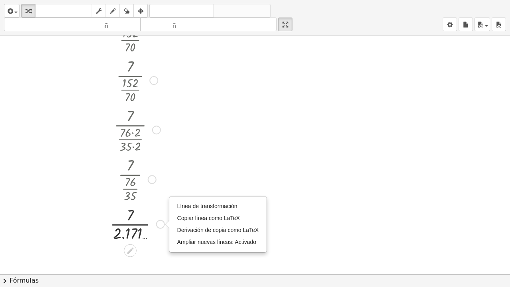
click at [159, 219] on div at bounding box center [137, 224] width 178 height 40
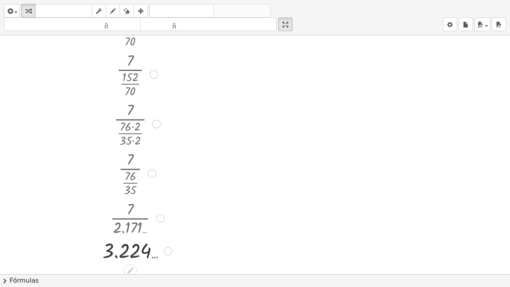
click at [152, 177] on div at bounding box center [152, 173] width 9 height 9
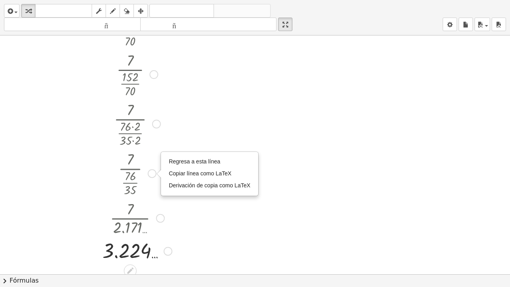
click at [153, 185] on div at bounding box center [137, 172] width 178 height 49
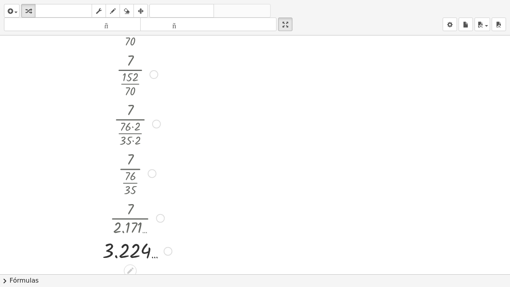
click at [157, 219] on div at bounding box center [160, 218] width 9 height 9
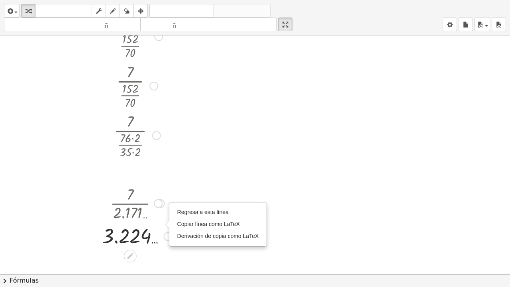
drag, startPoint x: 162, startPoint y: 223, endPoint x: 160, endPoint y: 203, distance: 20.8
click at [130, 204] on div "· 7 · 2.171 … Regresa a esta línea Copiar línea como LaTeX Derivación de copia …" at bounding box center [130, 204] width 0 height 0
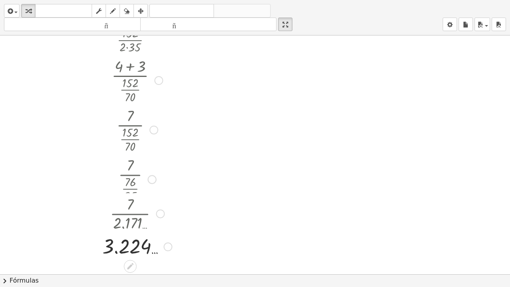
drag, startPoint x: 159, startPoint y: 191, endPoint x: 161, endPoint y: 215, distance: 23.2
click at [130, 214] on div "· 7 · 2.171 … Regresa a esta línea Copiar línea como LaTeX Derivación de copia …" at bounding box center [130, 214] width 0 height 0
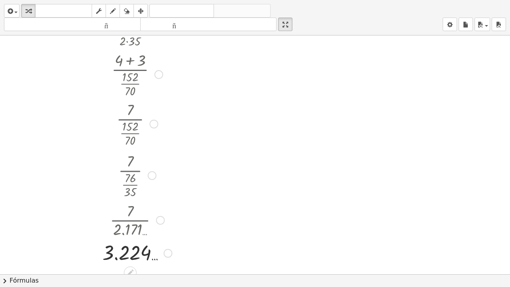
drag, startPoint x: 169, startPoint y: 257, endPoint x: 169, endPoint y: 262, distance: 5.2
click at [130, 219] on div "3.224 … Línea de transformación Copiar línea como LaTeX Derivación de copia com…" at bounding box center [130, 253] width 0 height 0
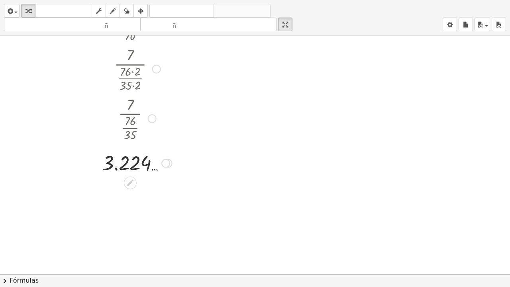
scroll to position [1036, 0]
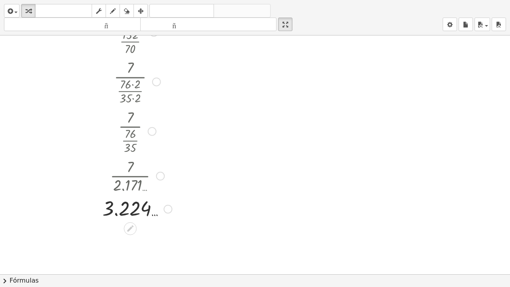
drag, startPoint x: 167, startPoint y: 165, endPoint x: 164, endPoint y: 214, distance: 48.7
click at [130, 209] on div "3.224 … Línea de transformación Copiar línea como LaTeX Derivación de copia com…" at bounding box center [130, 209] width 0 height 0
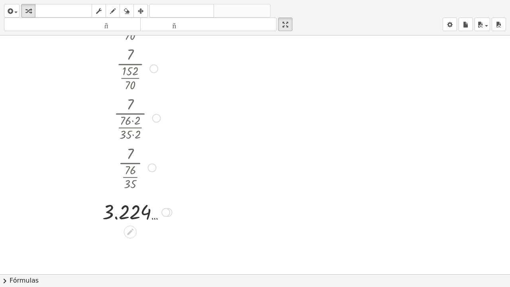
drag, startPoint x: 158, startPoint y: 122, endPoint x: 158, endPoint y: 134, distance: 12.4
click at [130, 118] on div "· 7 · · 76 · 2 · 35 · 2" at bounding box center [130, 118] width 0 height 0
drag, startPoint x: 152, startPoint y: 174, endPoint x: 152, endPoint y: 180, distance: 6.0
click at [130, 168] on div "· 7 · · 76 · 35 Regresa a esta línea Copiar línea como LaTeX Derivación de copi…" at bounding box center [130, 168] width 0 height 0
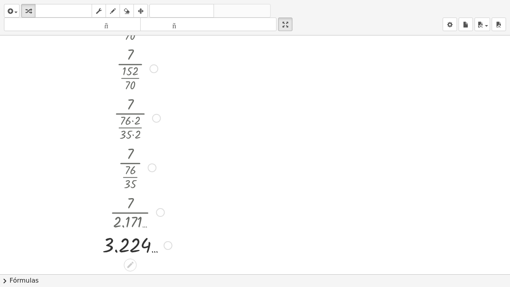
drag, startPoint x: 165, startPoint y: 217, endPoint x: 167, endPoint y: 251, distance: 34.4
click at [130, 219] on div "3.224 … Línea de transformación Copiar línea como LaTeX Derivación de copia com…" at bounding box center [130, 246] width 0 height 0
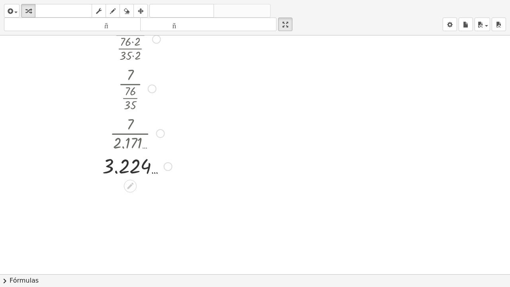
scroll to position [1116, 0]
drag, startPoint x: 160, startPoint y: 136, endPoint x: 160, endPoint y: 144, distance: 7.6
click at [130, 133] on div "· 7 · 2.171 … Regresa a esta línea Copiar línea como LaTeX Derivación de copia …" at bounding box center [130, 133] width 0 height 0
drag, startPoint x: 168, startPoint y: 169, endPoint x: 167, endPoint y: 187, distance: 18.0
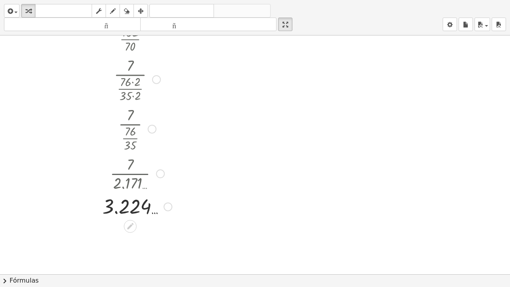
scroll to position [1076, 0]
click at [185, 140] on div at bounding box center [137, 126] width 178 height 49
click at [177, 207] on div at bounding box center [137, 205] width 178 height 26
click at [177, 208] on div at bounding box center [137, 205] width 178 height 26
click at [167, 209] on div "Línea de transformación Copiar línea como LaTeX Derivación de copia como LaTeX …" at bounding box center [168, 205] width 9 height 9
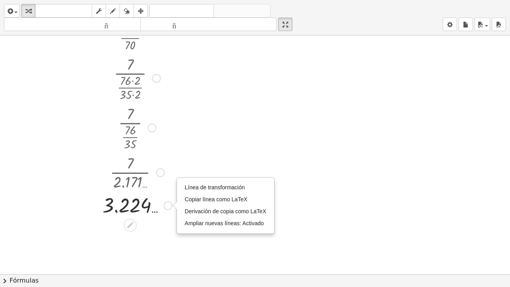
click at [195, 163] on div at bounding box center [137, 172] width 178 height 40
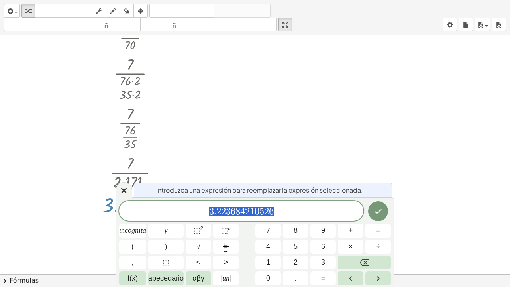
drag, startPoint x: 133, startPoint y: 209, endPoint x: 119, endPoint y: 175, distance: 36.3
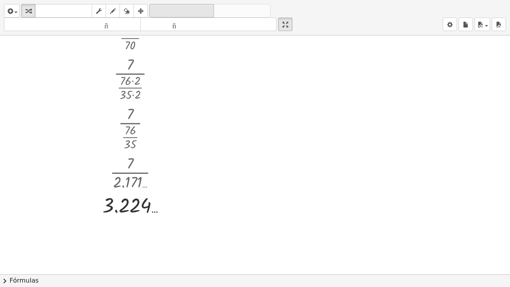
click at [191, 11] on font "deshacer" at bounding box center [182, 11] width 61 height 8
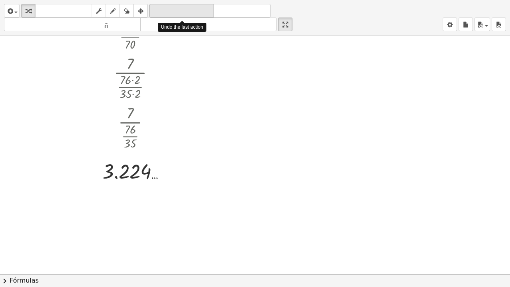
click at [191, 11] on font "deshacer" at bounding box center [182, 11] width 61 height 8
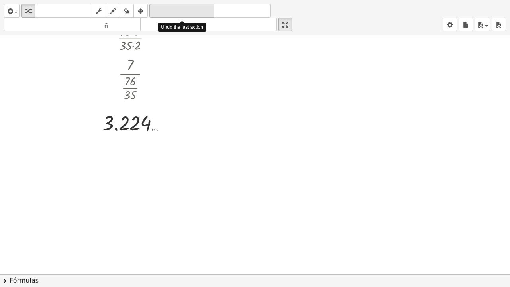
click at [191, 11] on font "deshacer" at bounding box center [182, 11] width 61 height 8
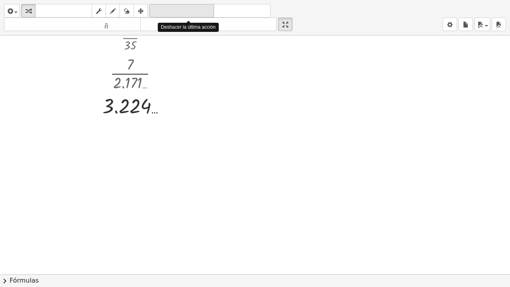
click at [191, 11] on font "deshacer" at bounding box center [182, 11] width 61 height 8
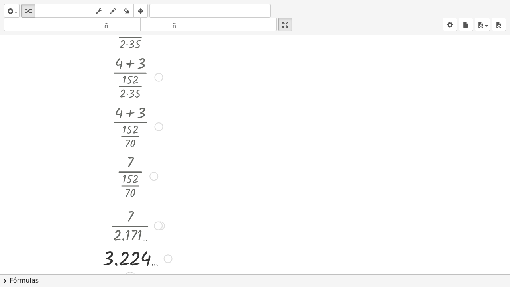
scroll to position [876, 0]
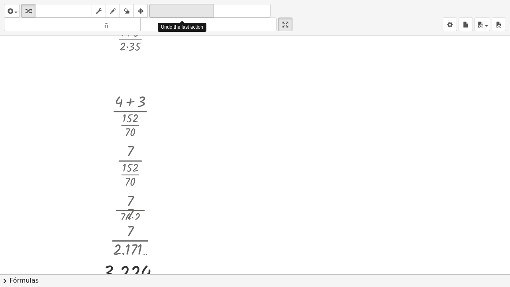
click at [175, 11] on font "deshacer" at bounding box center [182, 11] width 61 height 8
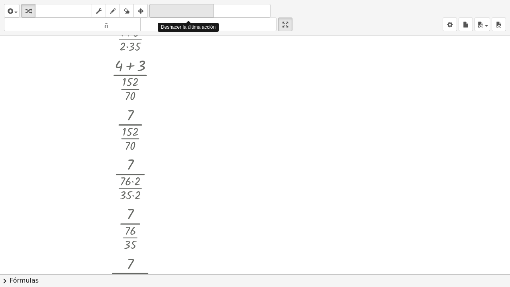
click at [175, 11] on font "deshacer" at bounding box center [182, 11] width 61 height 8
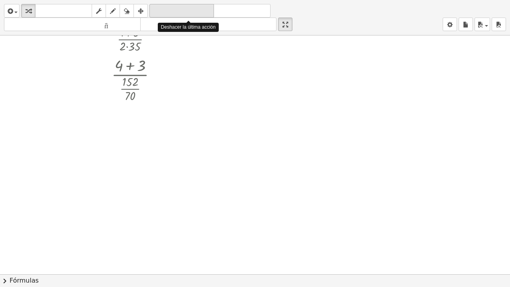
click at [175, 11] on font "deshacer" at bounding box center [182, 11] width 61 height 8
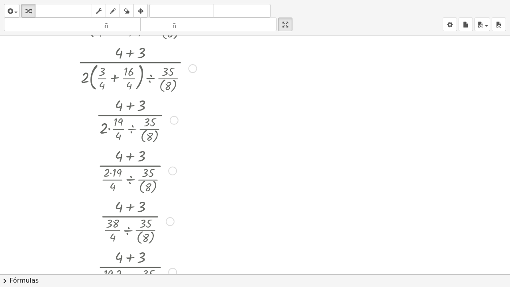
scroll to position [478, 0]
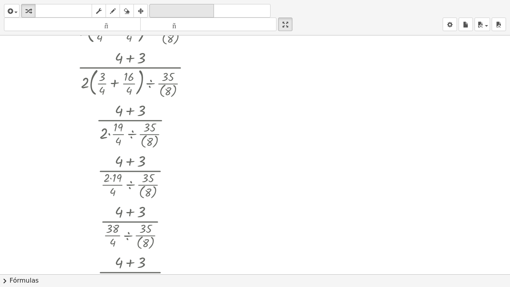
click at [180, 11] on font "deshacer" at bounding box center [182, 11] width 61 height 8
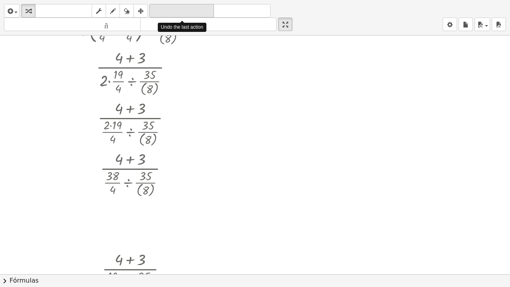
click at [180, 11] on font "deshacer" at bounding box center [182, 11] width 61 height 8
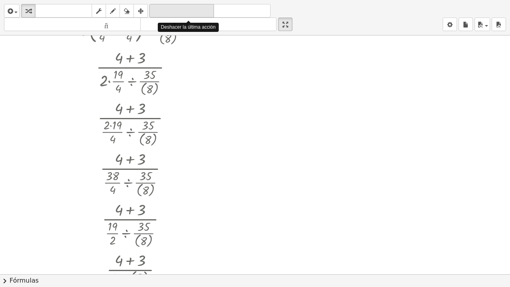
click at [180, 11] on font "deshacer" at bounding box center [182, 11] width 61 height 8
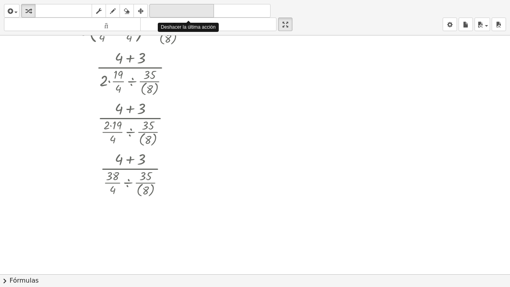
click at [180, 11] on font "deshacer" at bounding box center [182, 11] width 61 height 8
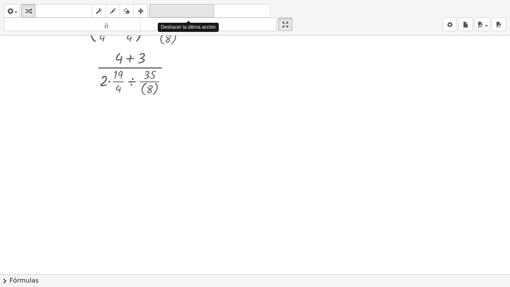
click at [180, 11] on font "deshacer" at bounding box center [182, 11] width 61 height 8
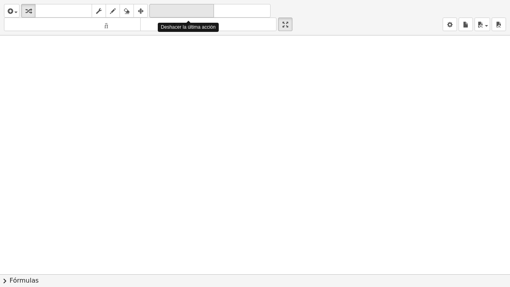
click at [180, 11] on font "deshacer" at bounding box center [182, 11] width 61 height 8
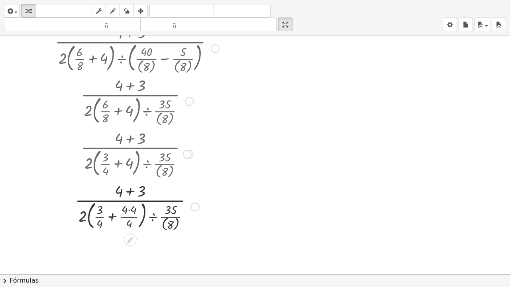
scroll to position [159, 0]
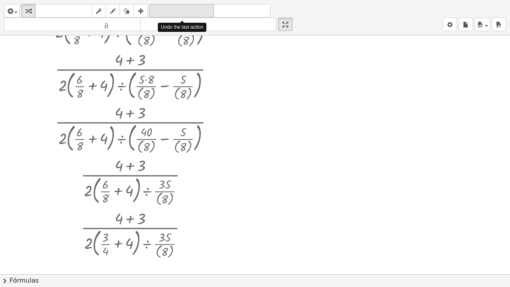
click at [178, 11] on font "deshacer" at bounding box center [182, 11] width 61 height 8
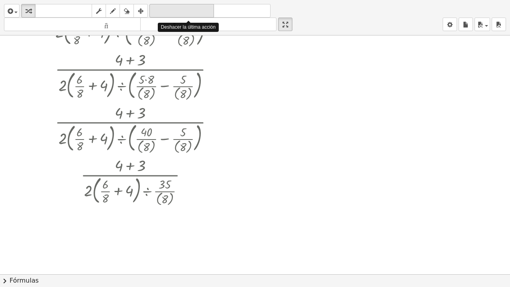
click at [178, 11] on font "deshacer" at bounding box center [182, 11] width 61 height 8
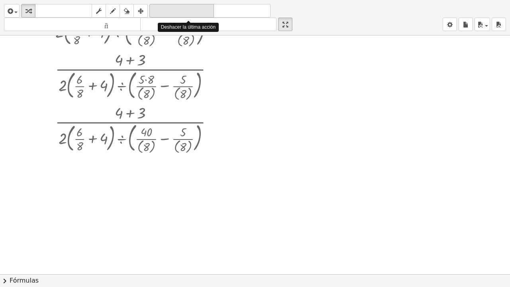
click at [178, 11] on font "deshacer" at bounding box center [182, 11] width 61 height 8
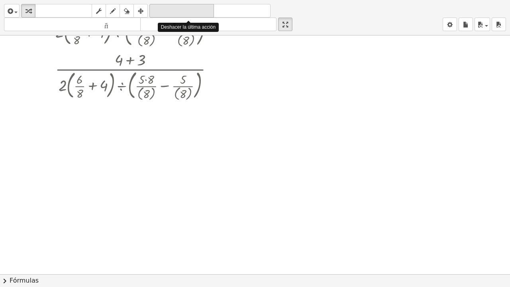
click at [178, 11] on font "deshacer" at bounding box center [182, 11] width 61 height 8
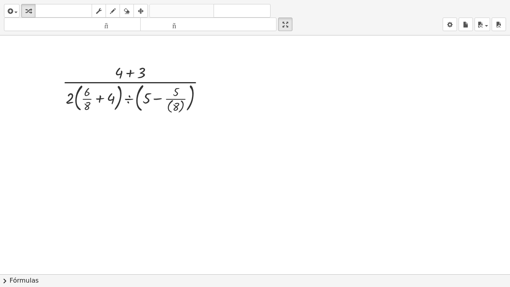
scroll to position [40, 0]
click at [51, 109] on div at bounding box center [57, 87] width 12 height 57
click at [51, 107] on div at bounding box center [57, 87] width 12 height 57
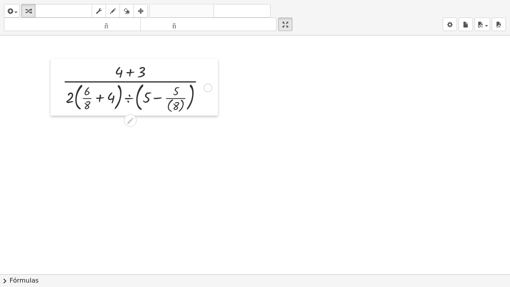
click at [51, 107] on div at bounding box center [57, 87] width 12 height 57
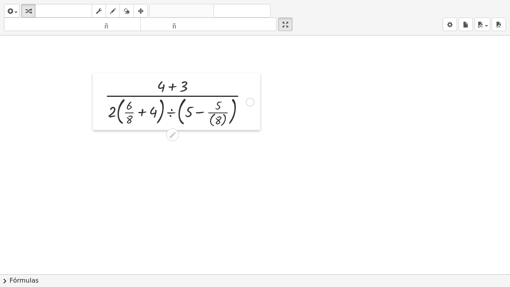
drag, startPoint x: 51, startPoint y: 107, endPoint x: 93, endPoint y: 121, distance: 44.6
click at [93, 121] on div at bounding box center [99, 101] width 12 height 57
click at [181, 150] on div at bounding box center [255, 235] width 510 height 478
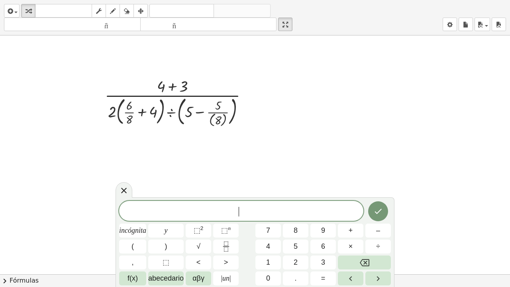
click at [181, 150] on div at bounding box center [255, 235] width 510 height 478
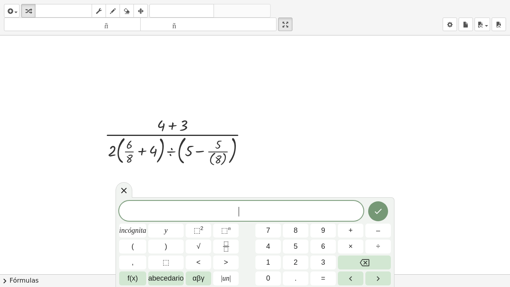
scroll to position [0, 0]
click at [138, 136] on div at bounding box center [179, 141] width 157 height 53
click at [154, 151] on div at bounding box center [179, 141] width 157 height 53
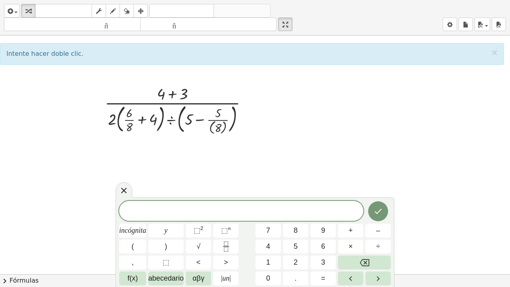
scroll to position [40, 0]
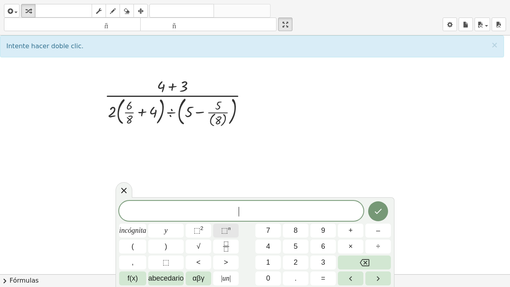
drag, startPoint x: 216, startPoint y: 220, endPoint x: 215, endPoint y: 230, distance: 10.0
click at [215, 219] on div "**********" at bounding box center [255, 243] width 272 height 85
drag, startPoint x: 211, startPoint y: 202, endPoint x: 211, endPoint y: 175, distance: 27.1
click at [211, 175] on div "insertar Seleccione uno: Expresión matemática Función Texto Vídeo de YouTube Gr…" at bounding box center [255, 143] width 510 height 287
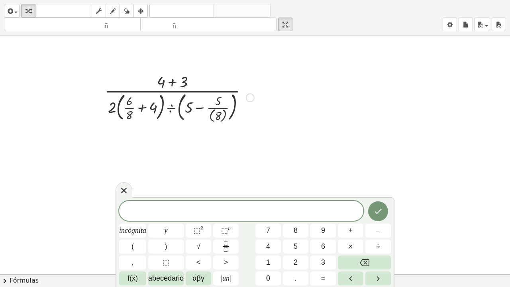
scroll to position [0, 0]
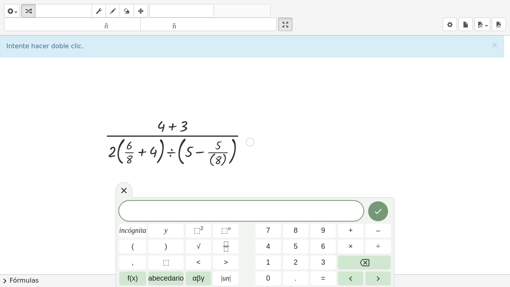
click at [183, 130] on div at bounding box center [179, 141] width 157 height 53
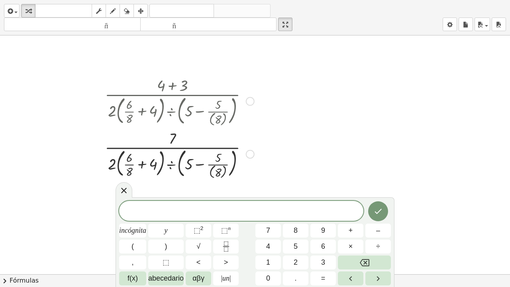
scroll to position [40, 0]
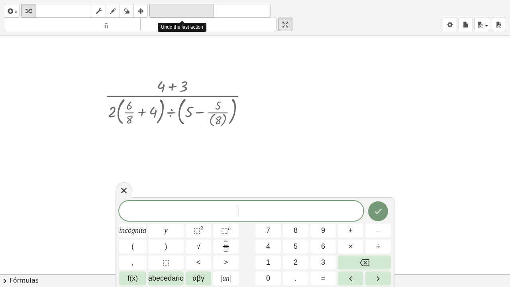
click at [191, 10] on font "deshacer" at bounding box center [182, 11] width 61 height 8
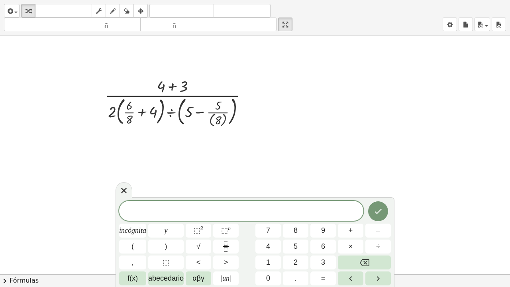
click at [327, 162] on div at bounding box center [255, 235] width 510 height 478
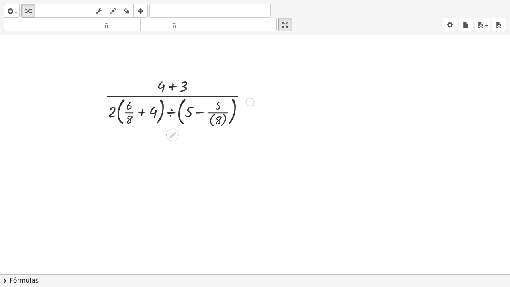
click at [169, 93] on div at bounding box center [179, 101] width 157 height 53
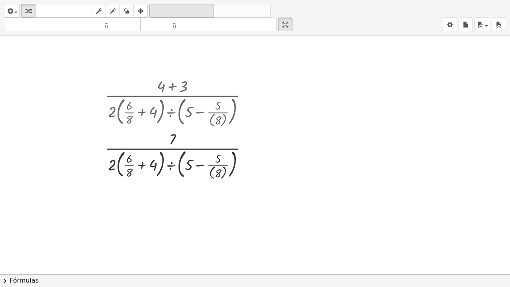
click at [169, 11] on font "deshacer" at bounding box center [182, 11] width 61 height 8
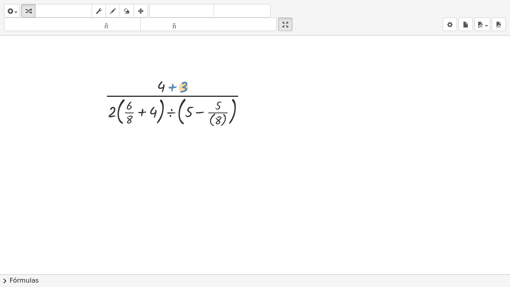
click at [198, 90] on div at bounding box center [179, 101] width 157 height 53
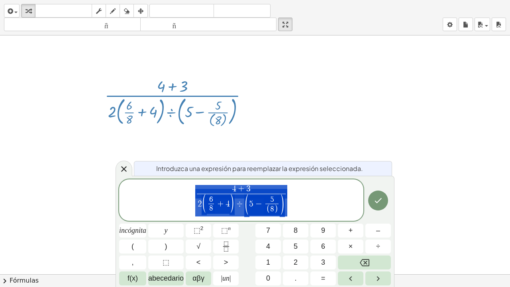
drag, startPoint x: 155, startPoint y: 98, endPoint x: 151, endPoint y: 90, distance: 8.8
click at [151, 90] on div at bounding box center [179, 101] width 157 height 53
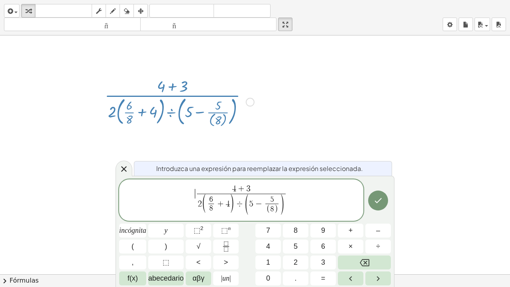
click at [191, 196] on span "​ 4 + 3 2 ( 6 8 ​ + 4 ) ÷ ( 5 − 5 ( 8 ) ​ ) ​" at bounding box center [241, 200] width 244 height 33
click at [132, 219] on font "(" at bounding box center [133, 246] width 2 height 8
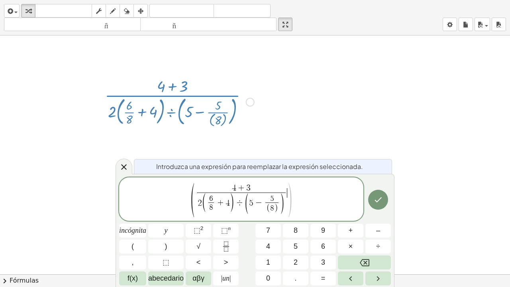
click at [289, 192] on span ")" at bounding box center [290, 199] width 6 height 37
click at [167, 219] on button ")" at bounding box center [165, 247] width 35 height 14
click at [226, 219] on icon "Fracción" at bounding box center [226, 247] width 10 height 10
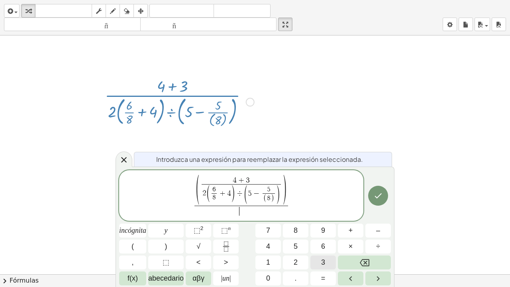
click at [325, 219] on font "3" at bounding box center [323, 262] width 4 height 8
click at [293, 185] on span "( 4 + 3 2 ( 6 8 ​ + 4 ) ÷ ( 5 − 5 ( 8 ) ​ ) ​ ) 3 ​ ​" at bounding box center [241, 196] width 244 height 42
click at [295, 219] on font "2" at bounding box center [296, 262] width 4 height 8
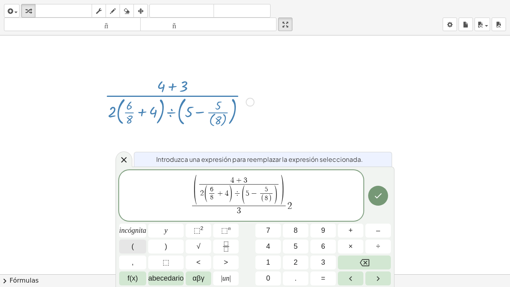
click at [135, 219] on button "(" at bounding box center [132, 247] width 27 height 14
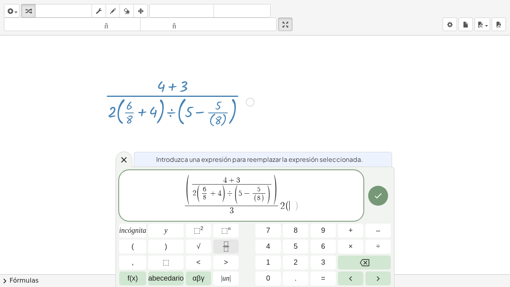
click at [227, 219] on icon "Fracción" at bounding box center [226, 244] width 4 height 4
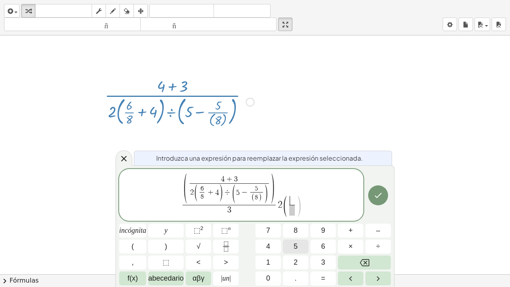
click at [295, 219] on font "5" at bounding box center [296, 246] width 4 height 8
click at [382, 219] on icon "Flecha derecha" at bounding box center [379, 279] width 10 height 10
click at [296, 219] on font "8" at bounding box center [296, 230] width 4 height 8
click at [380, 219] on font "÷" at bounding box center [378, 246] width 4 height 8
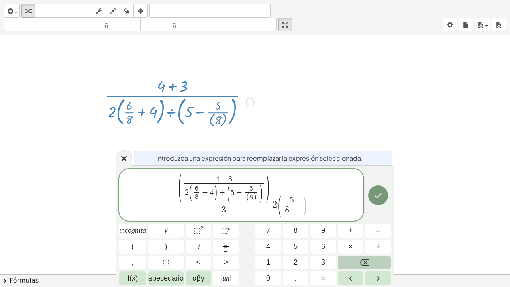
click at [362, 219] on icon "Retroceso" at bounding box center [365, 262] width 10 height 7
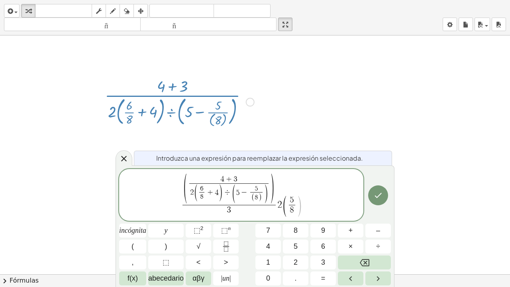
click at [299, 203] on span ")" at bounding box center [300, 206] width 6 height 23
click at [379, 219] on font "÷" at bounding box center [378, 246] width 4 height 8
click at [294, 219] on font "2" at bounding box center [296, 262] width 4 height 8
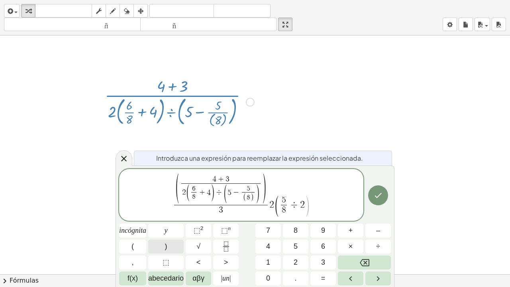
click at [171, 219] on button ")" at bounding box center [165, 247] width 35 height 14
click at [208, 177] on span "4 + 3" at bounding box center [220, 179] width 79 height 8
click at [134, 219] on button "(" at bounding box center [132, 247] width 27 height 14
click at [230, 177] on span ")" at bounding box center [232, 178] width 4 height 9
click at [168, 219] on button ")" at bounding box center [165, 247] width 35 height 14
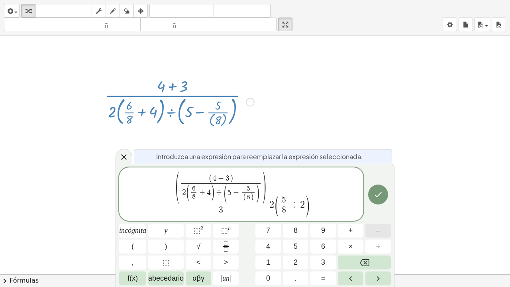
click at [383, 219] on button "–" at bounding box center [379, 231] width 26 height 14
click at [222, 179] on span "3" at bounding box center [223, 179] width 4 height 8
click at [228, 219] on icon "Fracción" at bounding box center [226, 244] width 4 height 4
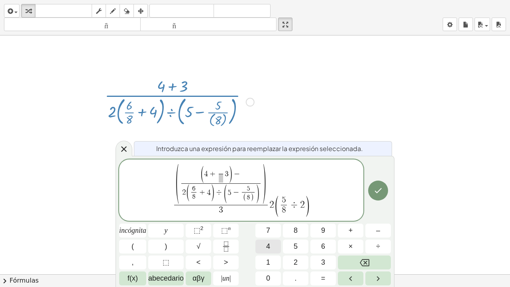
click at [270, 219] on font "4" at bounding box center [268, 246] width 4 height 8
click at [219, 179] on span "​" at bounding box center [220, 178] width 5 height 9
click at [321, 219] on font "6" at bounding box center [323, 246] width 4 height 8
click at [246, 173] on span "( 4 + 4 6 ​ ​ 3 ) −" at bounding box center [220, 174] width 79 height 17
click at [320, 219] on button "9" at bounding box center [324, 231] width 26 height 14
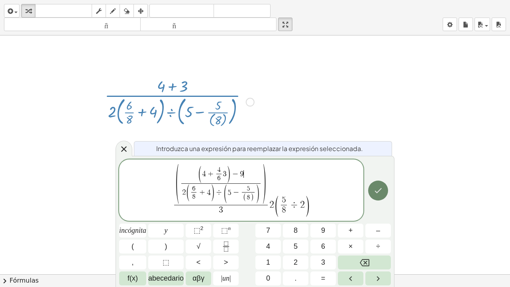
click at [380, 191] on icon "Hecho" at bounding box center [378, 190] width 7 height 5
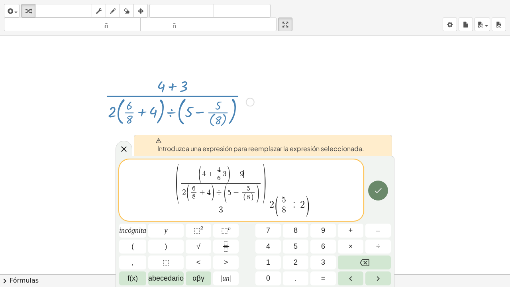
click at [380, 191] on icon "Hecho" at bounding box center [378, 190] width 7 height 5
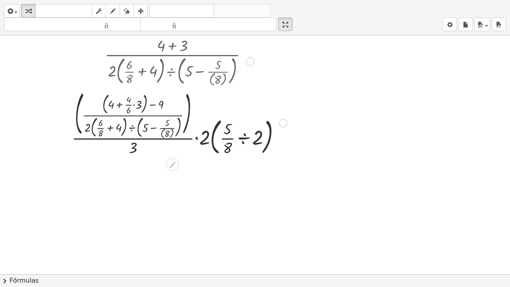
scroll to position [80, 0]
click at [134, 110] on div at bounding box center [180, 123] width 224 height 71
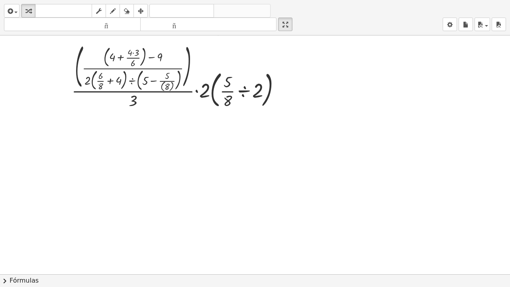
scroll to position [199, 0]
click at [134, 55] on div at bounding box center [180, 74] width 224 height 71
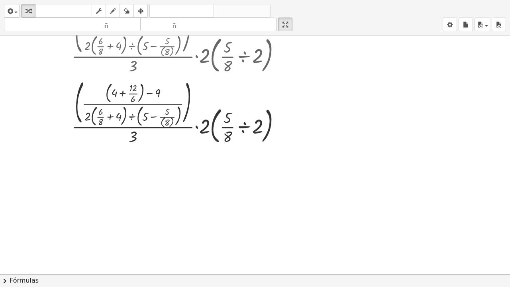
scroll to position [273, 0]
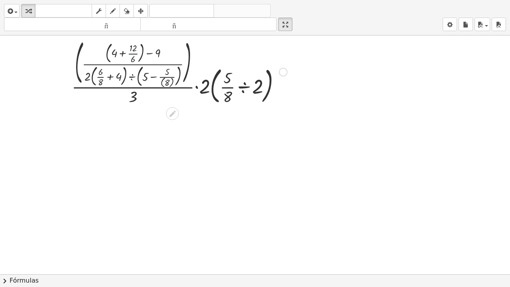
click at [134, 57] on div at bounding box center [180, 71] width 224 height 71
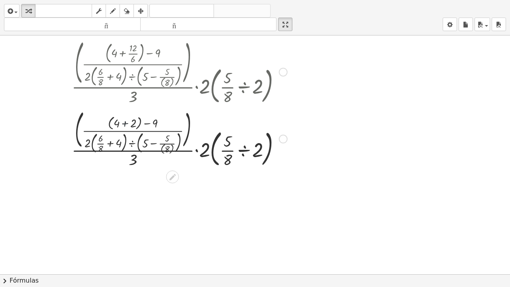
click at [124, 126] on div at bounding box center [180, 137] width 224 height 63
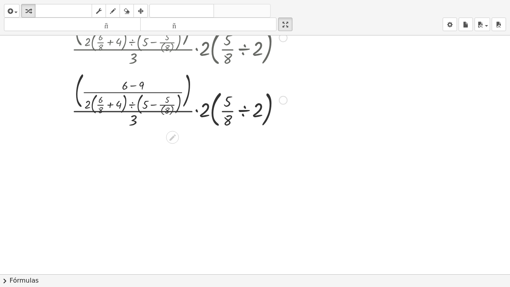
scroll to position [392, 0]
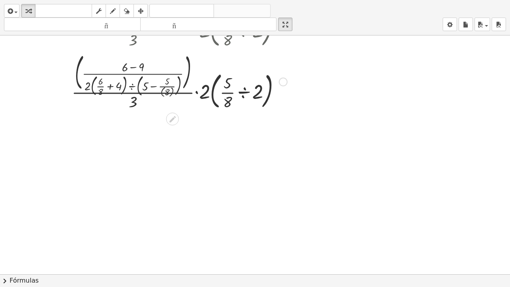
click at [133, 70] on div at bounding box center [180, 81] width 224 height 62
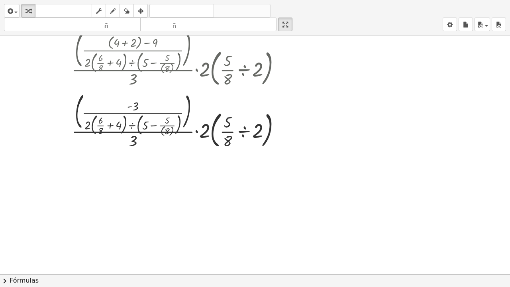
scroll to position [352, 0]
click at [242, 136] on div at bounding box center [180, 121] width 224 height 62
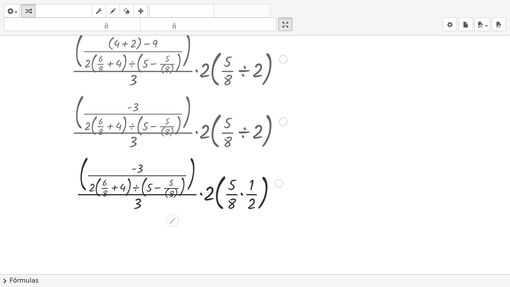
click at [243, 199] on div at bounding box center [180, 183] width 224 height 62
click at [243, 199] on div at bounding box center [180, 182] width 224 height 61
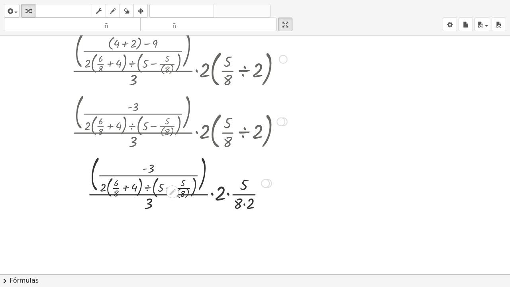
click at [244, 207] on div at bounding box center [180, 182] width 224 height 61
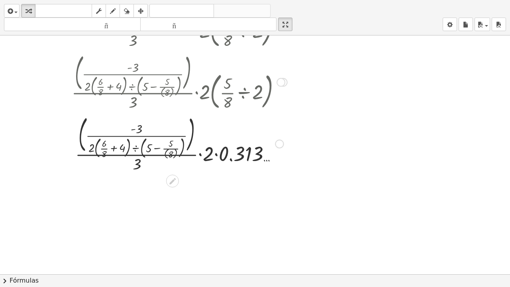
scroll to position [392, 0]
click at [158, 151] on div at bounding box center [180, 142] width 224 height 61
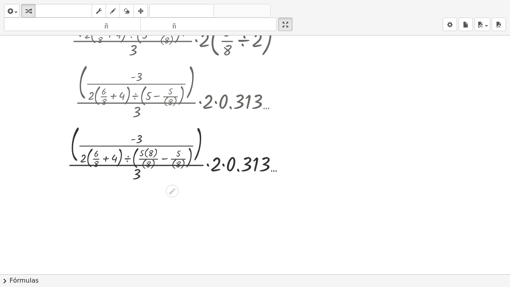
scroll to position [466, 0]
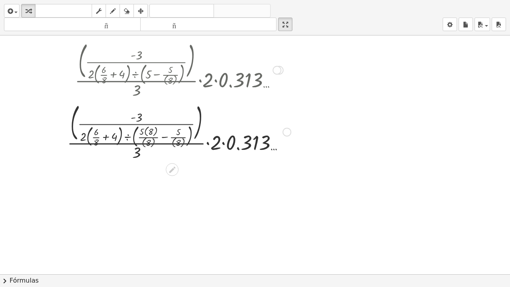
click at [164, 141] on div at bounding box center [179, 131] width 232 height 62
click at [164, 141] on div at bounding box center [180, 130] width 224 height 61
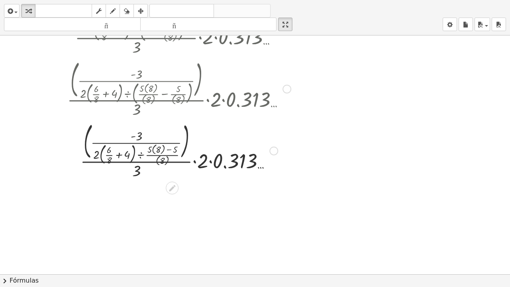
scroll to position [545, 0]
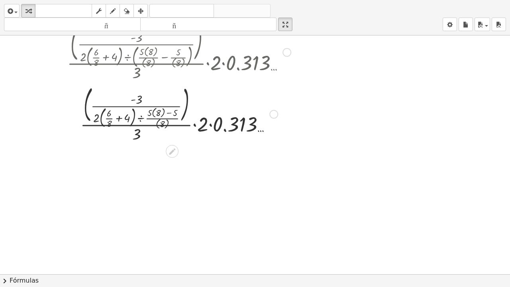
click at [169, 117] on div at bounding box center [179, 113] width 232 height 61
click at [159, 116] on div at bounding box center [179, 113] width 232 height 61
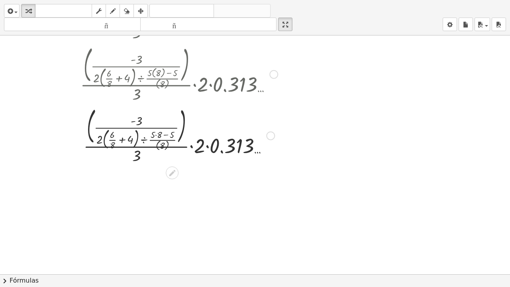
scroll to position [625, 0]
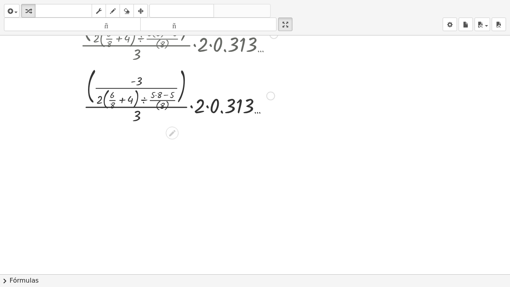
click at [156, 99] on div at bounding box center [179, 95] width 232 height 61
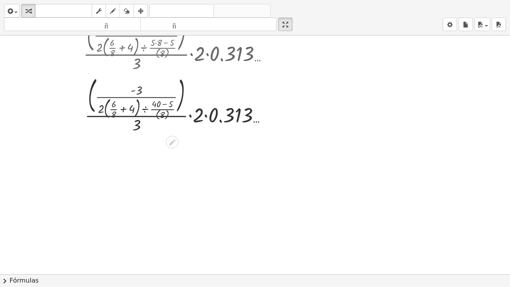
scroll to position [699, 0]
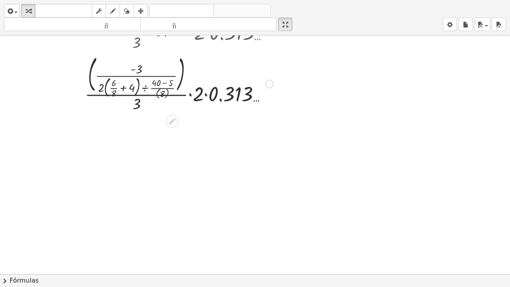
click at [163, 96] on div at bounding box center [179, 83] width 232 height 61
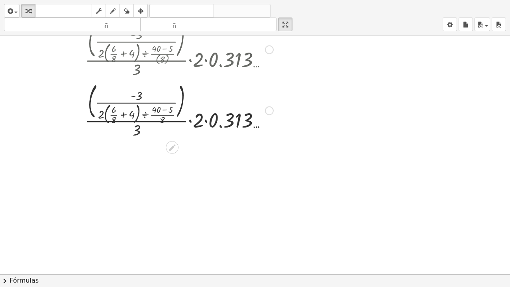
scroll to position [738, 0]
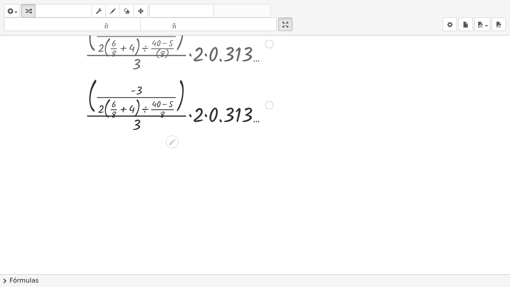
click at [163, 107] on div at bounding box center [179, 104] width 232 height 61
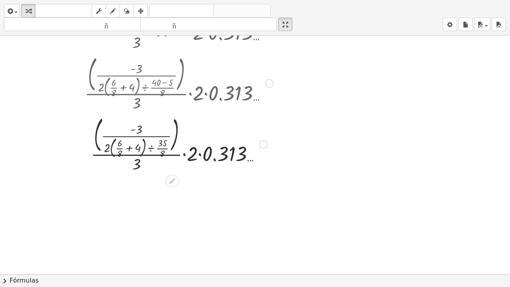
scroll to position [818, 0]
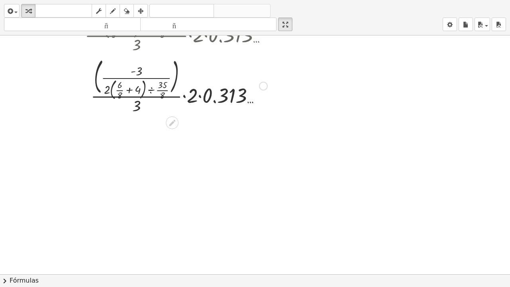
click at [150, 93] on div at bounding box center [179, 85] width 232 height 61
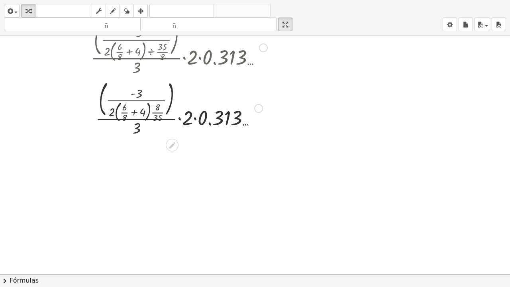
scroll to position [858, 0]
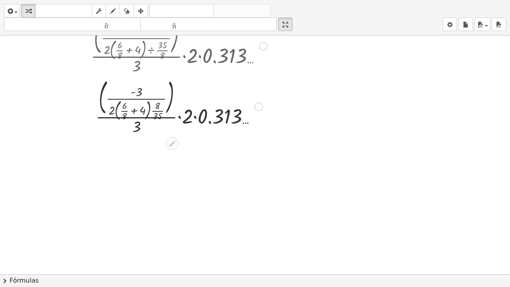
click at [134, 114] on div at bounding box center [179, 106] width 232 height 61
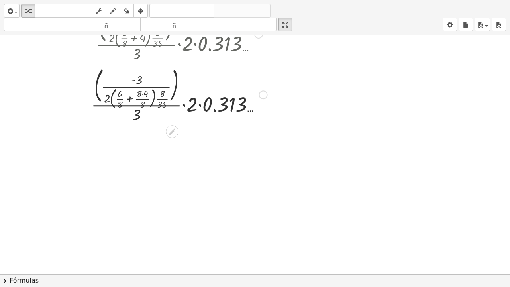
scroll to position [931, 0]
click at [129, 102] on div at bounding box center [179, 93] width 232 height 61
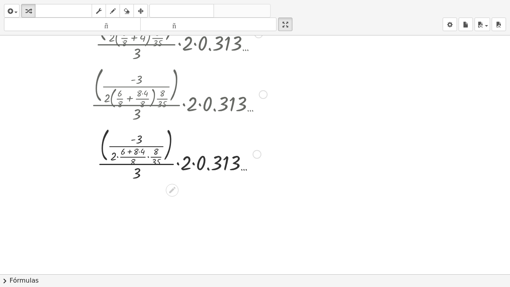
scroll to position [971, 0]
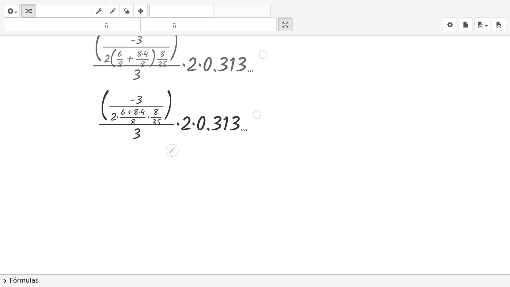
click at [130, 114] on div at bounding box center [179, 113] width 232 height 59
click at [139, 116] on div at bounding box center [179, 113] width 232 height 59
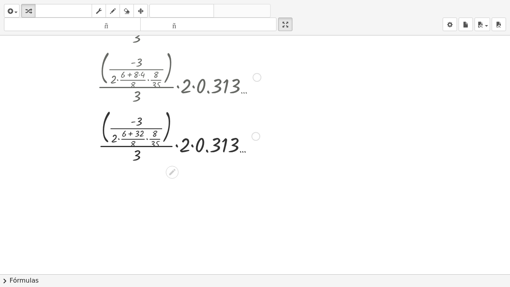
scroll to position [1051, 0]
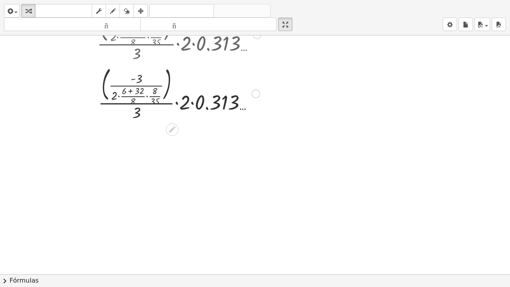
click at [131, 95] on div at bounding box center [179, 92] width 232 height 59
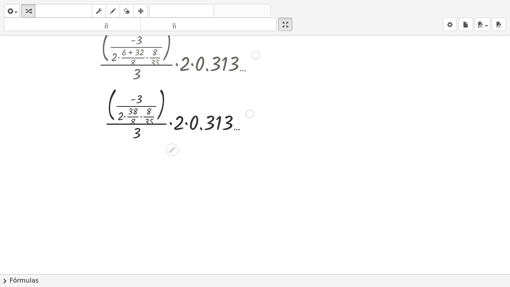
scroll to position [1090, 0]
click at [140, 118] on div at bounding box center [179, 112] width 232 height 59
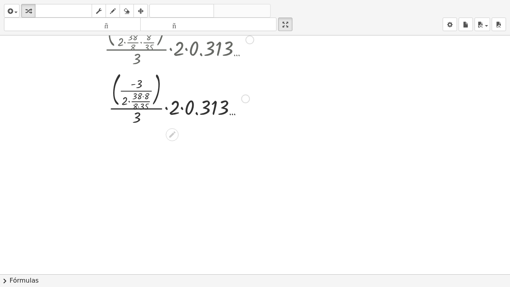
scroll to position [1164, 0]
click at [143, 100] on div at bounding box center [179, 97] width 232 height 59
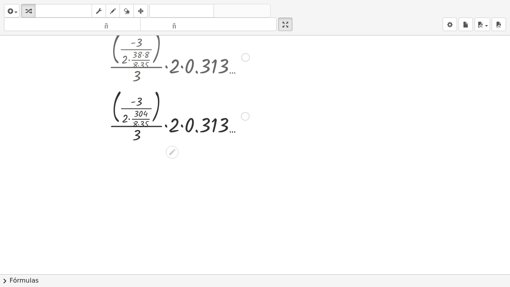
scroll to position [1204, 0]
click at [130, 123] on div at bounding box center [179, 116] width 232 height 59
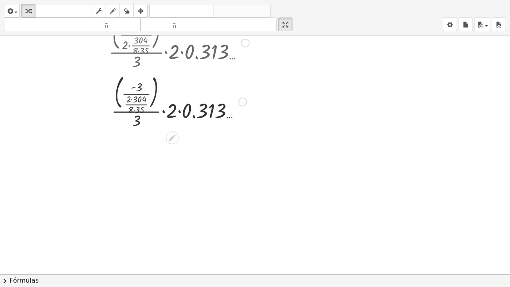
scroll to position [1283, 0]
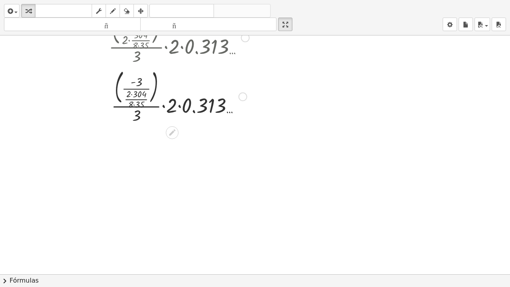
click at [132, 98] on div at bounding box center [179, 96] width 232 height 59
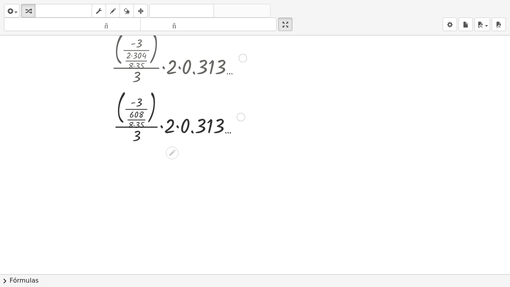
scroll to position [1323, 0]
click at [136, 117] on div at bounding box center [179, 115] width 232 height 59
click at [136, 124] on div at bounding box center [179, 115] width 232 height 59
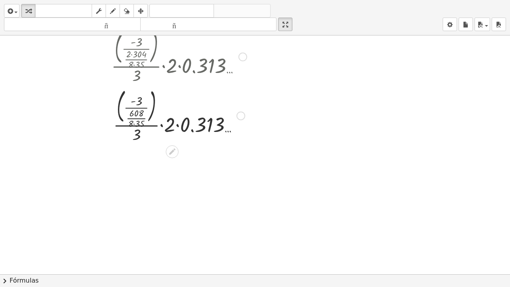
click at [136, 121] on div at bounding box center [179, 115] width 232 height 59
click at [136, 122] on div at bounding box center [179, 115] width 232 height 59
click at [139, 104] on div at bounding box center [179, 115] width 232 height 59
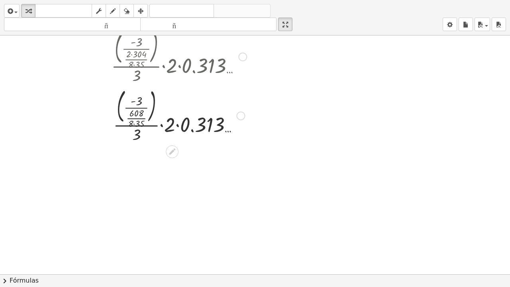
click at [139, 104] on div at bounding box center [179, 115] width 232 height 59
click at [136, 111] on div at bounding box center [179, 115] width 232 height 59
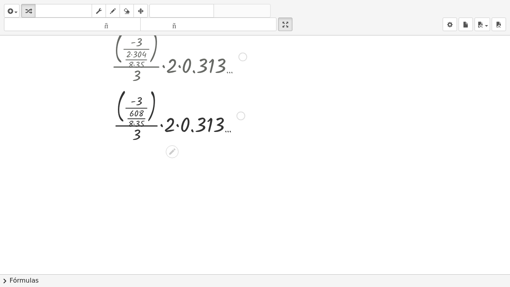
click at [154, 111] on div at bounding box center [179, 115] width 232 height 59
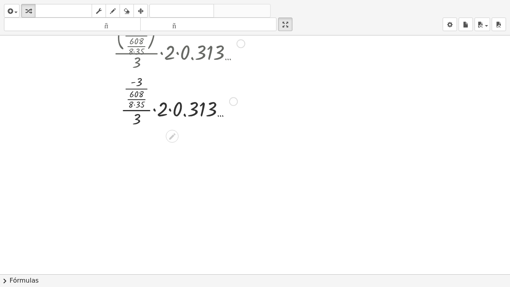
scroll to position [1397, 0]
click at [134, 104] on div at bounding box center [179, 99] width 232 height 57
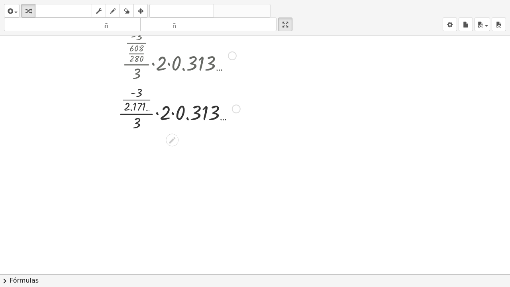
scroll to position [1516, 0]
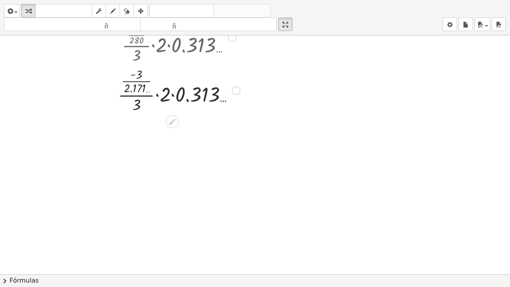
click at [136, 108] on div at bounding box center [179, 89] width 232 height 49
click at [188, 106] on div at bounding box center [179, 89] width 232 height 49
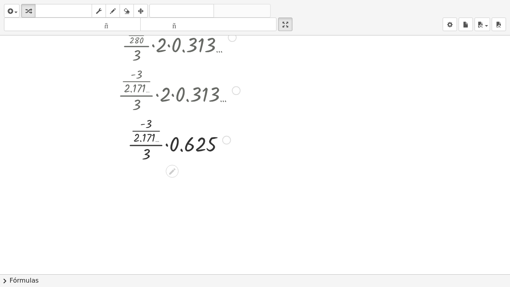
click at [182, 153] on div at bounding box center [179, 138] width 232 height 49
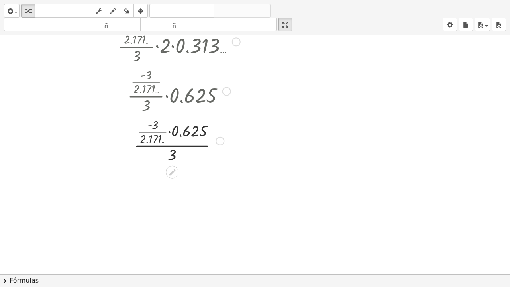
scroll to position [1596, 0]
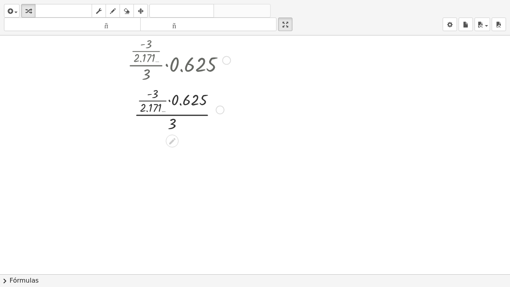
click at [179, 108] on div at bounding box center [179, 109] width 232 height 49
click at [165, 98] on div at bounding box center [179, 109] width 232 height 49
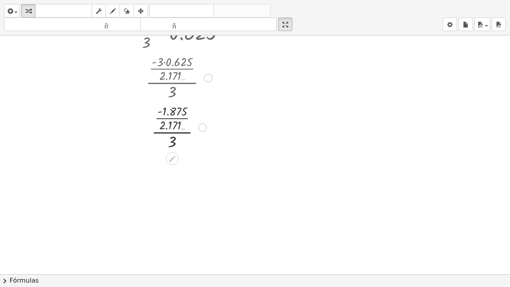
scroll to position [1630, 0]
click at [171, 94] on div at bounding box center [179, 75] width 243 height 49
click at [173, 144] on div at bounding box center [179, 124] width 232 height 49
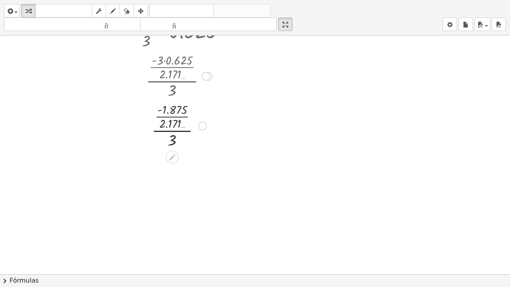
click at [173, 127] on div at bounding box center [179, 124] width 232 height 49
click at [173, 127] on div at bounding box center [179, 125] width 232 height 40
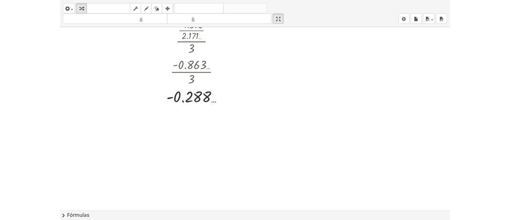
scroll to position [1669, 0]
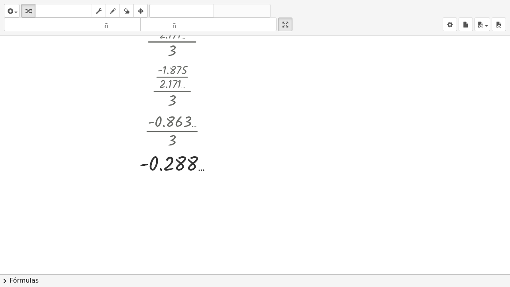
drag, startPoint x: 289, startPoint y: 28, endPoint x: 289, endPoint y: -21, distance: 48.2
click at [289, 0] on html "Actividades matemáticas fáciles de comprender Empezar Banco de actividades Trab…" at bounding box center [255, 143] width 510 height 287
